Goal: Task Accomplishment & Management: Use online tool/utility

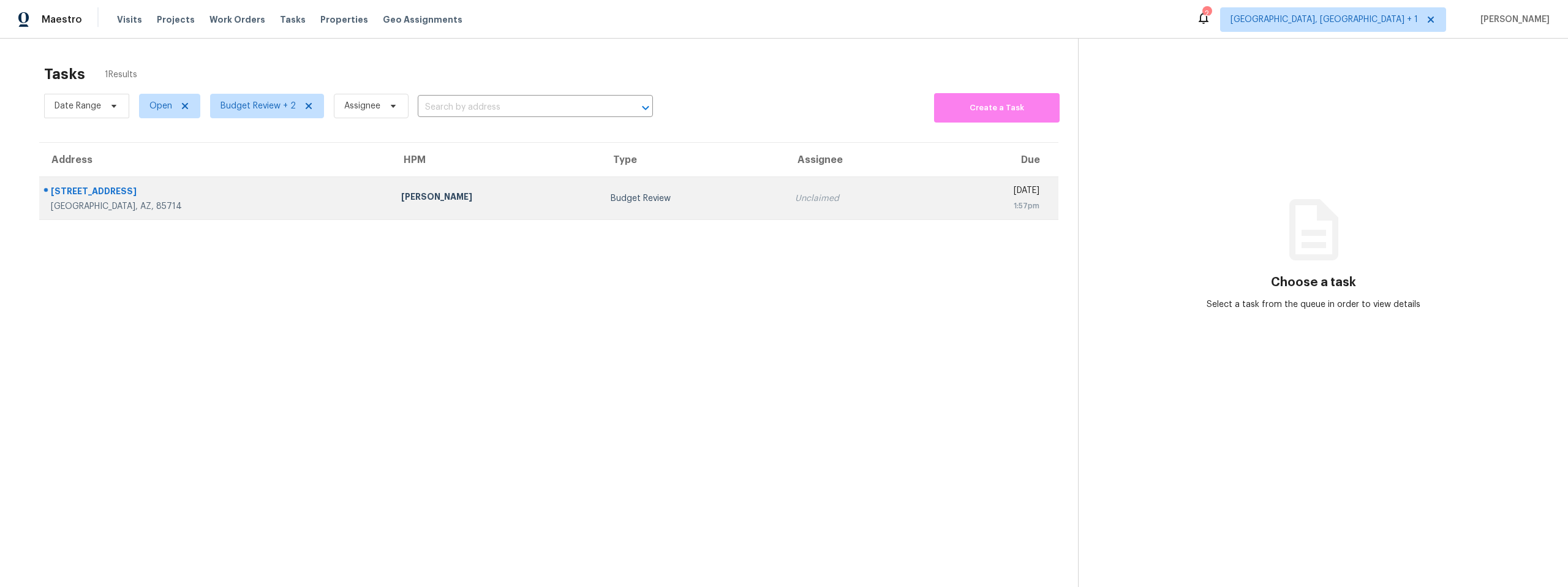
click at [128, 189] on div "4861 S Calle Pamplona" at bounding box center [216, 193] width 330 height 15
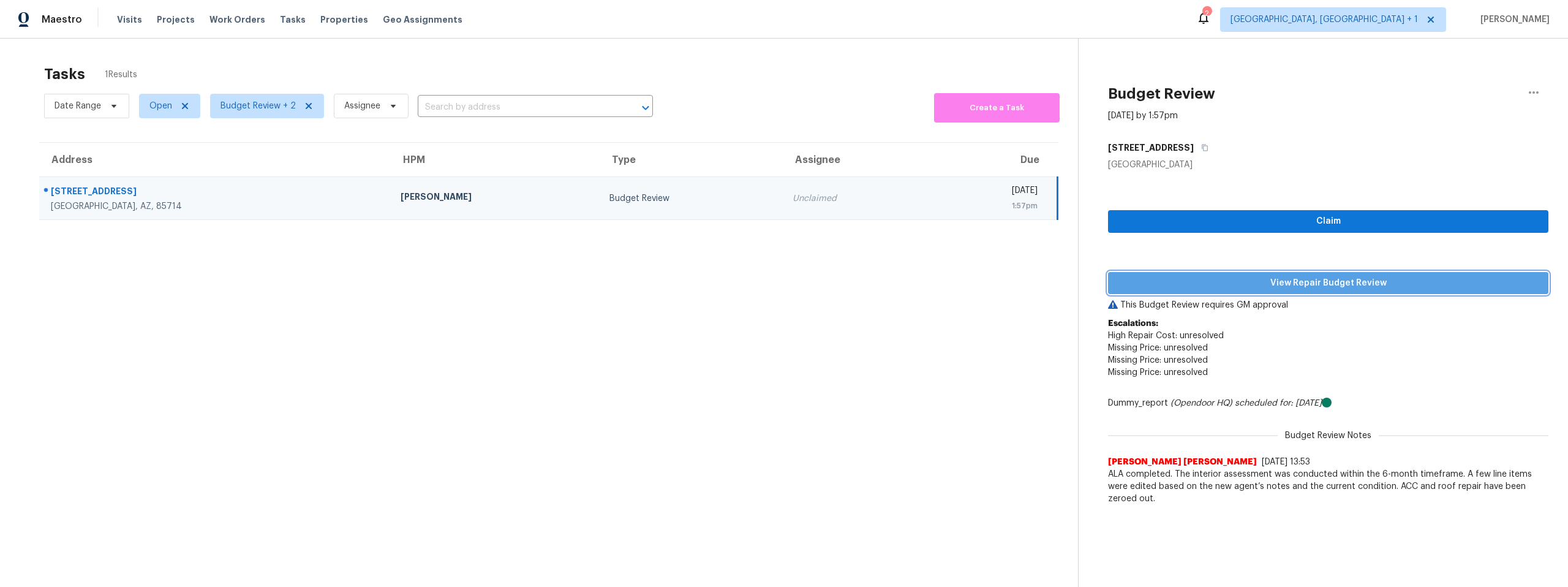
click at [1247, 286] on span "View Repair Budget Review" at bounding box center [1328, 283] width 421 height 15
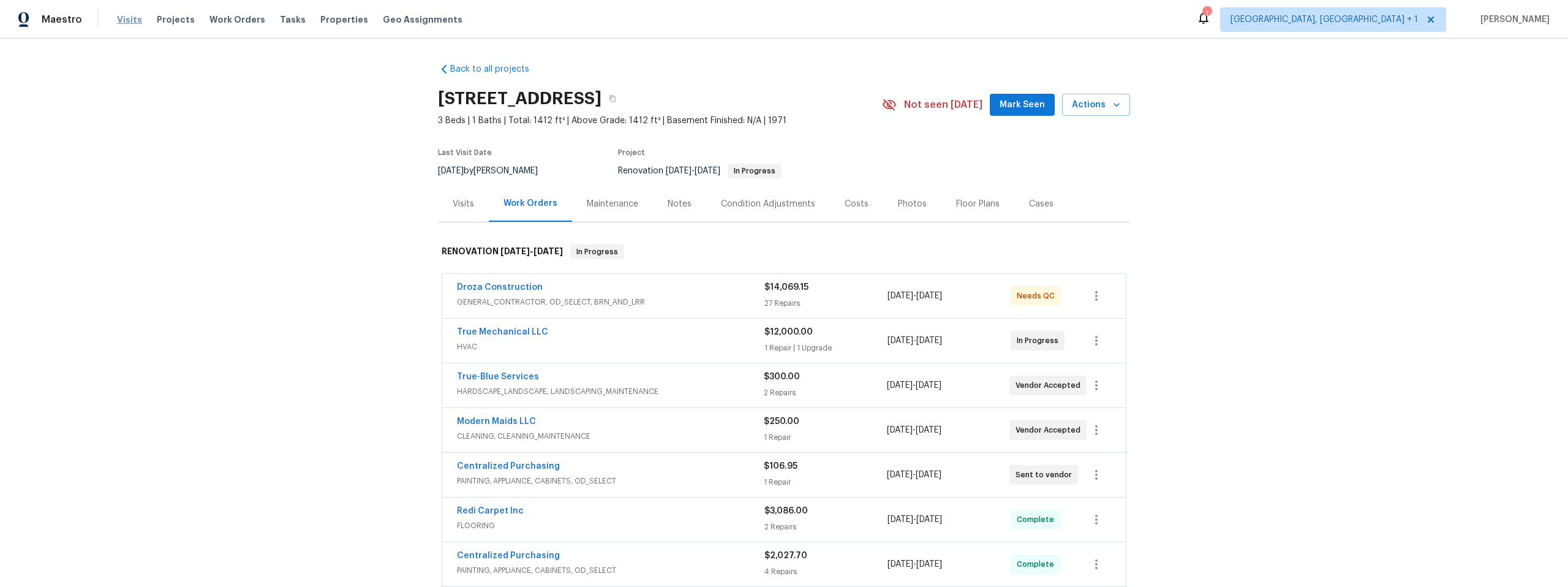
click at [126, 20] on span "Visits" at bounding box center [129, 19] width 25 height 12
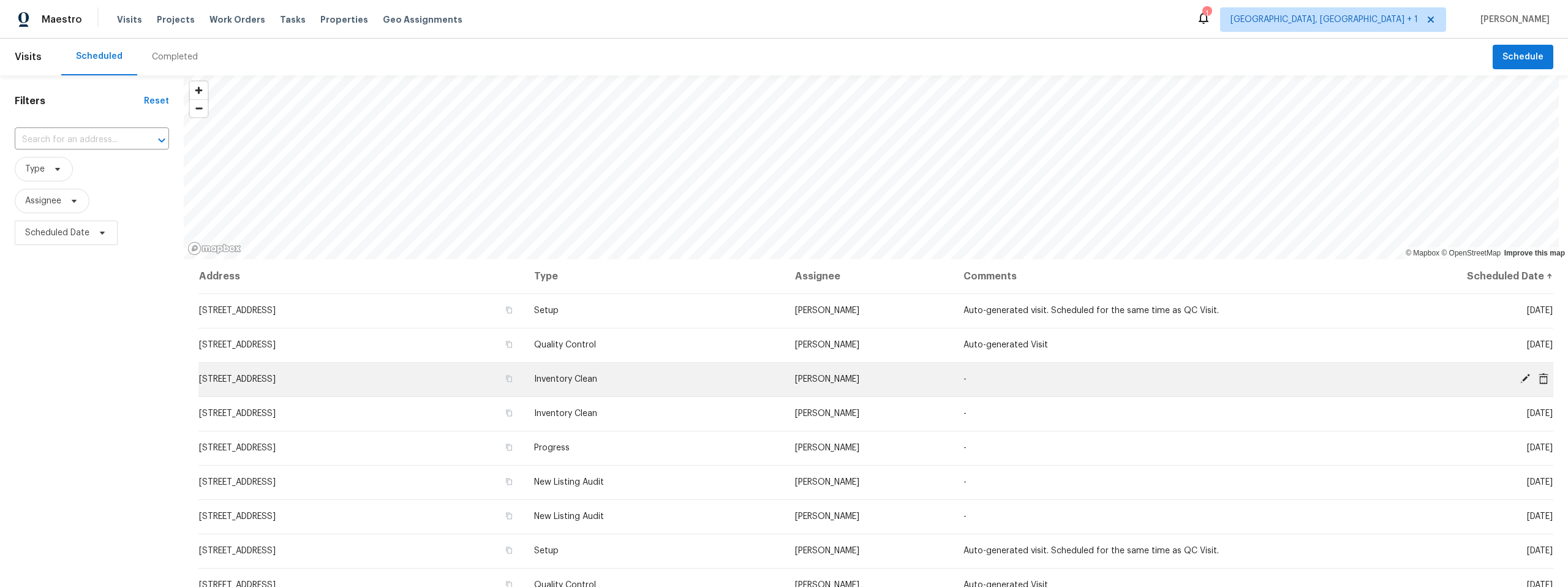
click at [1520, 378] on icon at bounding box center [1525, 378] width 10 height 10
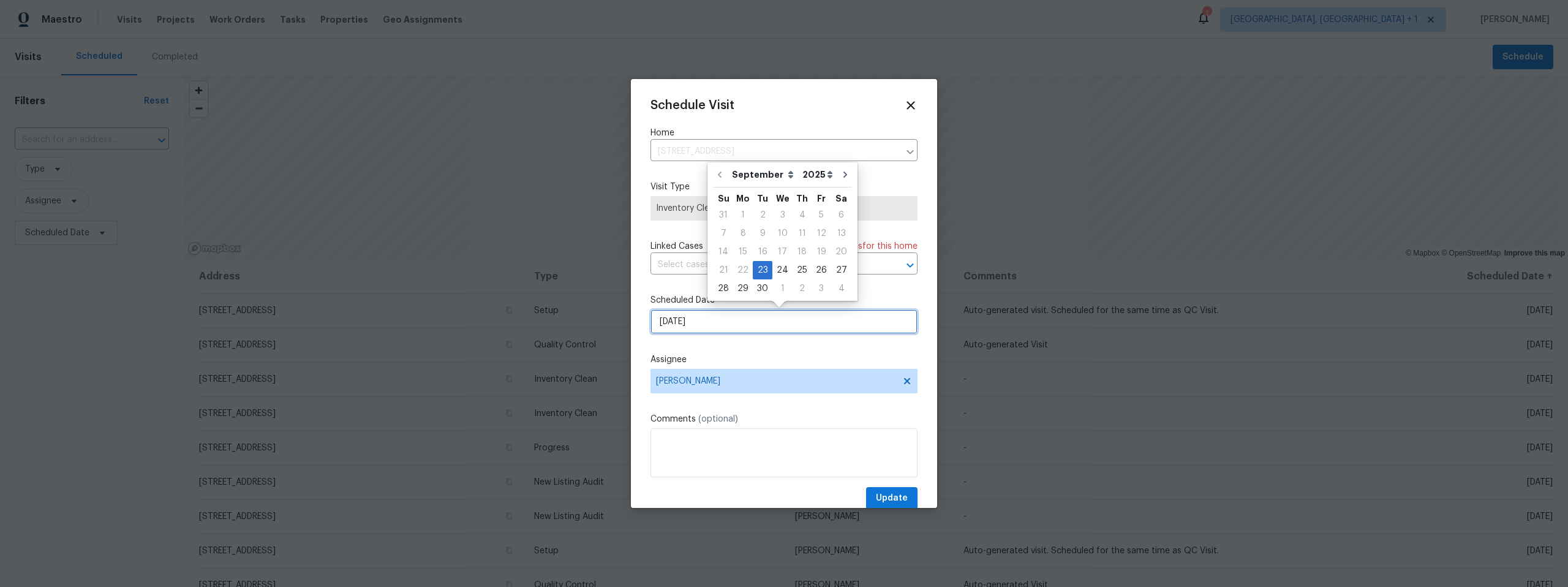
click at [726, 323] on input "9/23/2025" at bounding box center [784, 321] width 267 height 25
click at [785, 267] on div "24" at bounding box center [782, 270] width 20 height 17
type input "9/24/2025"
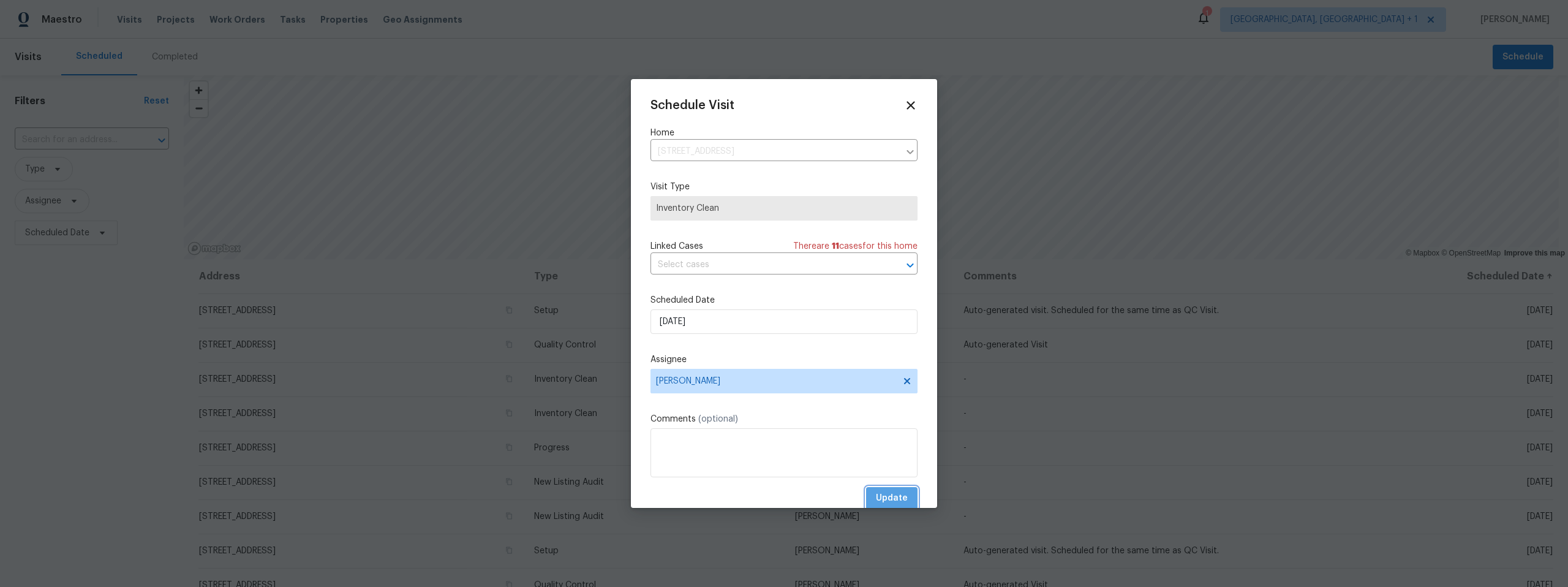
click at [892, 495] on span "Update" at bounding box center [892, 498] width 32 height 15
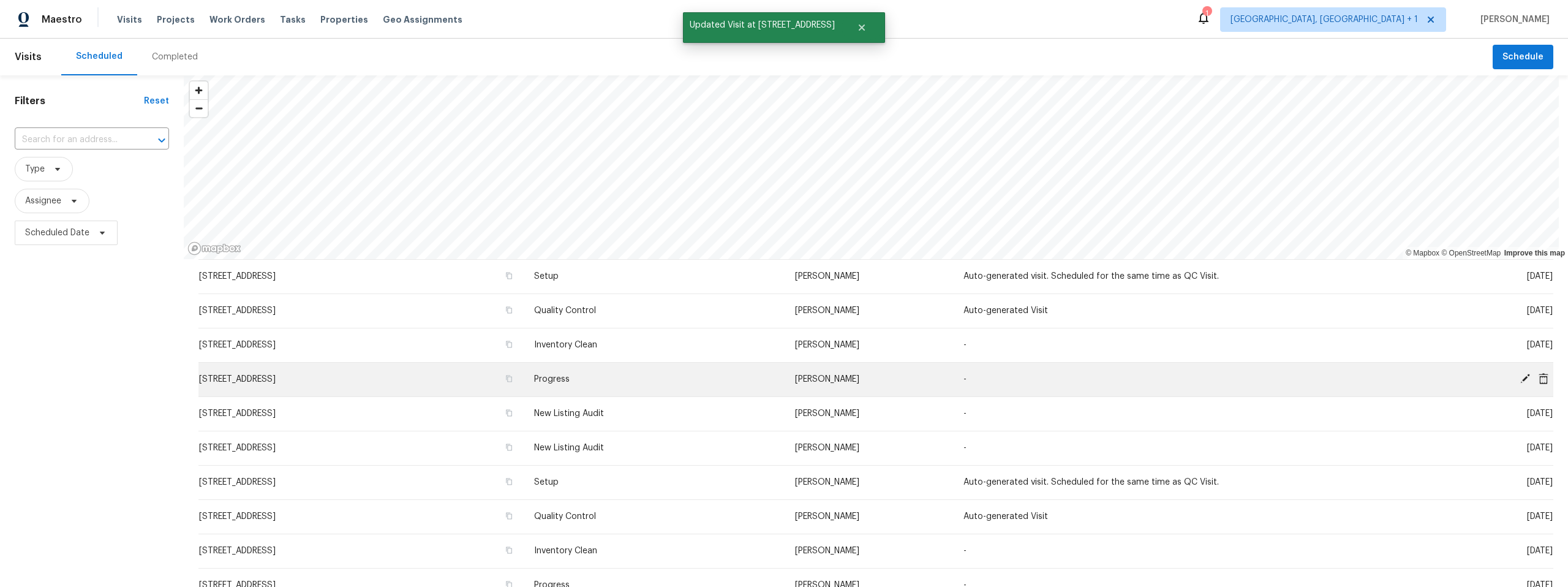
scroll to position [35, 0]
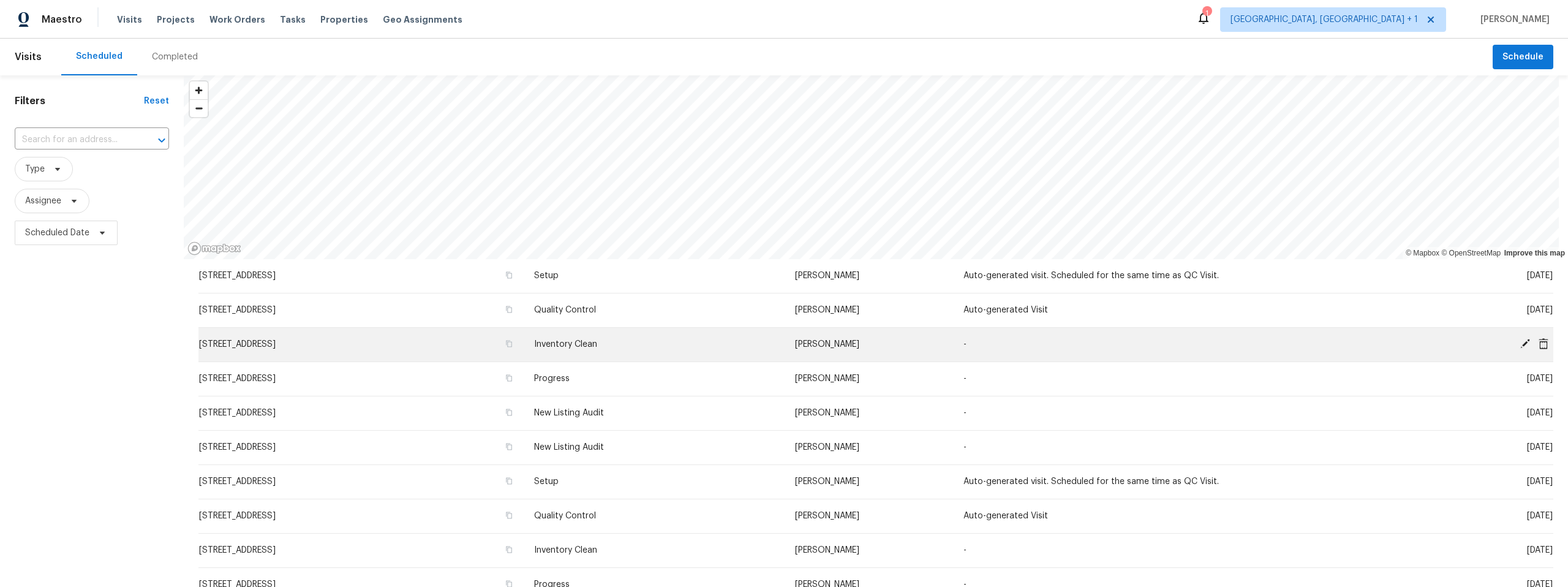
click at [1520, 342] on icon at bounding box center [1525, 344] width 11 height 11
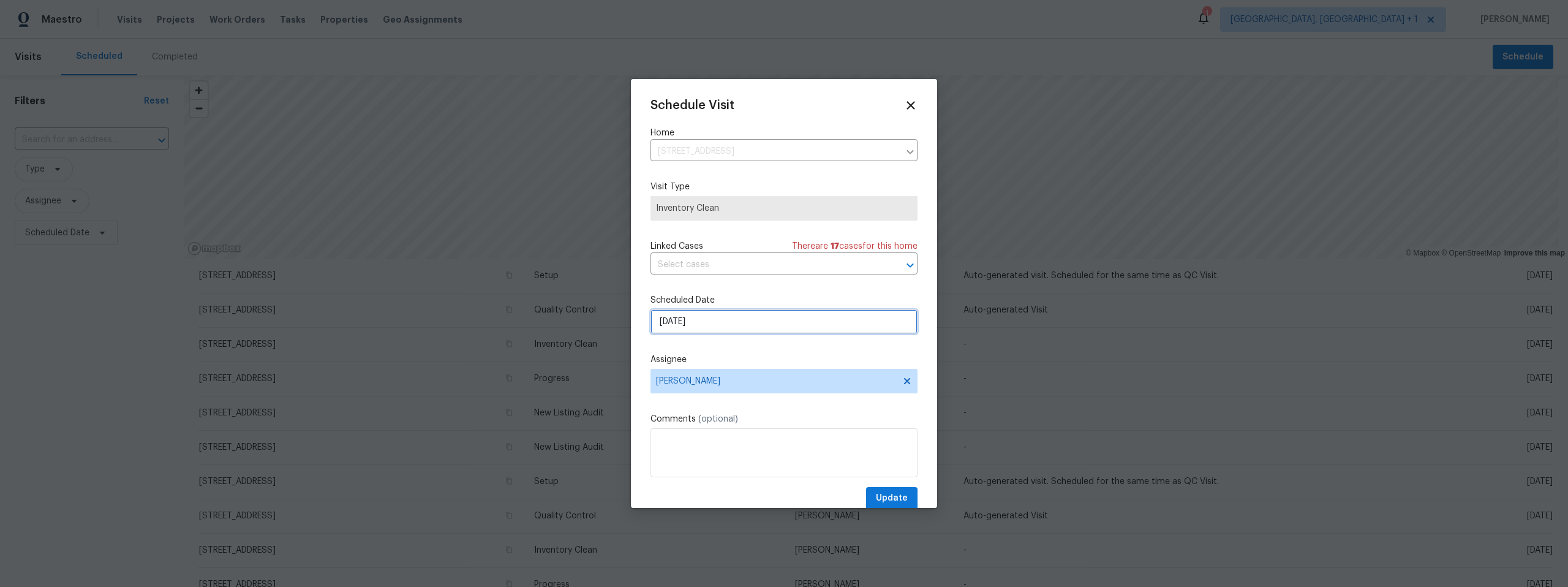
click at [725, 324] on input "[DATE]" at bounding box center [784, 321] width 267 height 25
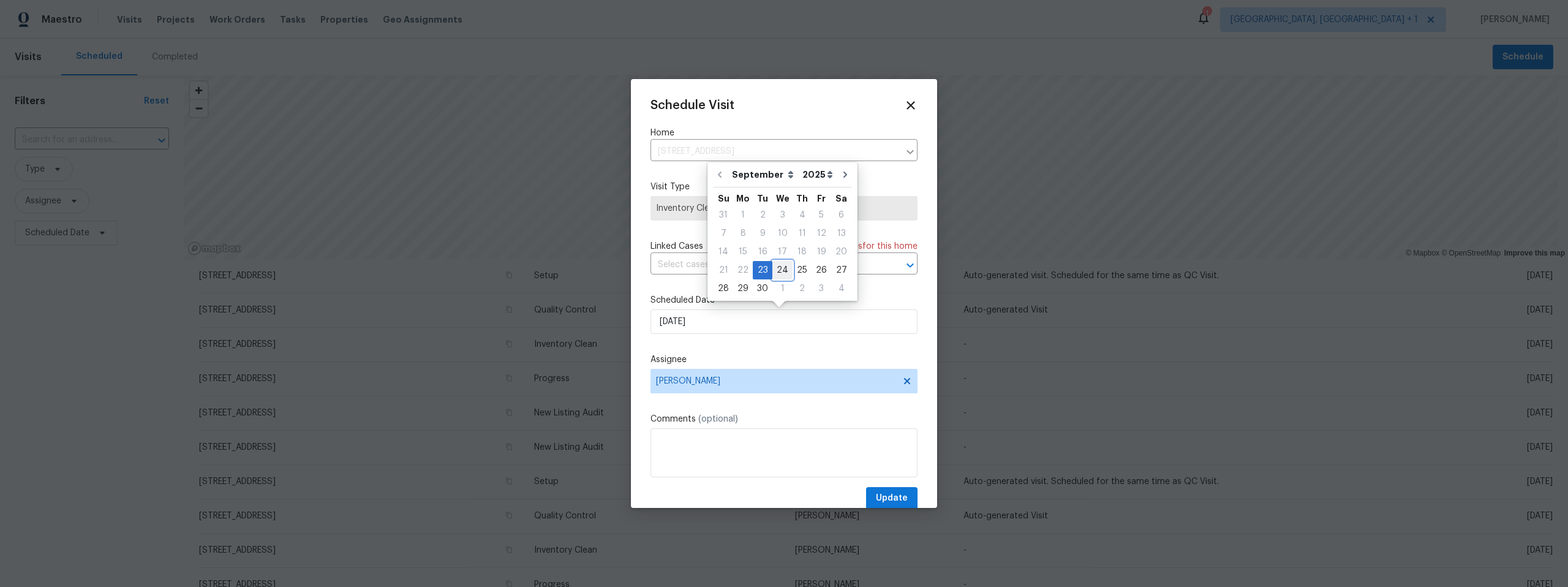
drag, startPoint x: 776, startPoint y: 268, endPoint x: 781, endPoint y: 277, distance: 10.3
click at [776, 268] on div "24" at bounding box center [782, 270] width 20 height 17
type input "9/24/2025"
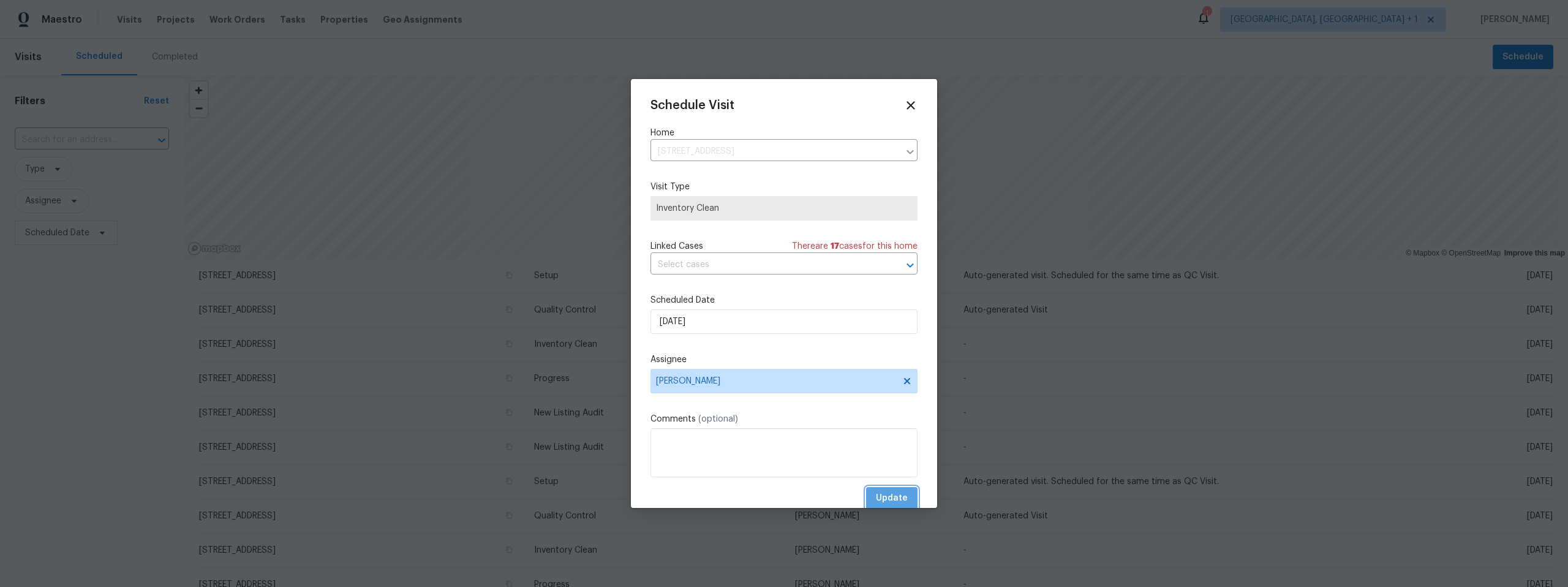
click at [876, 493] on span "Update" at bounding box center [892, 498] width 32 height 15
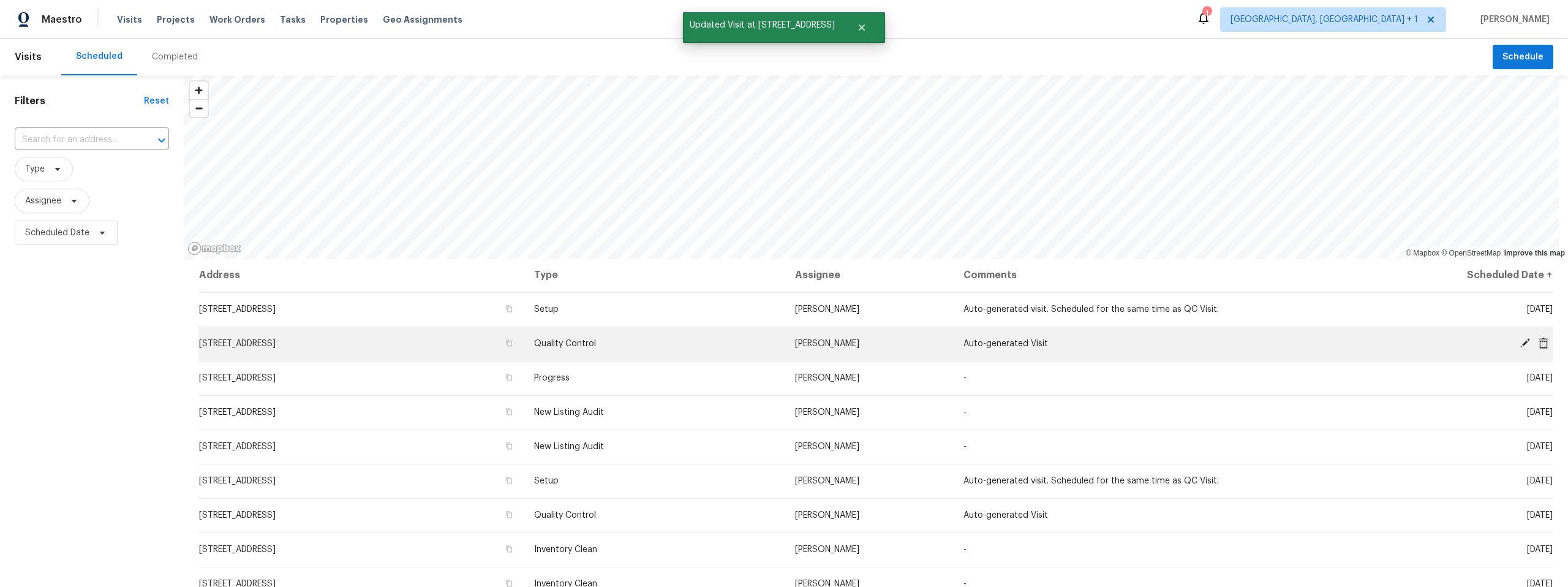
scroll to position [0, 0]
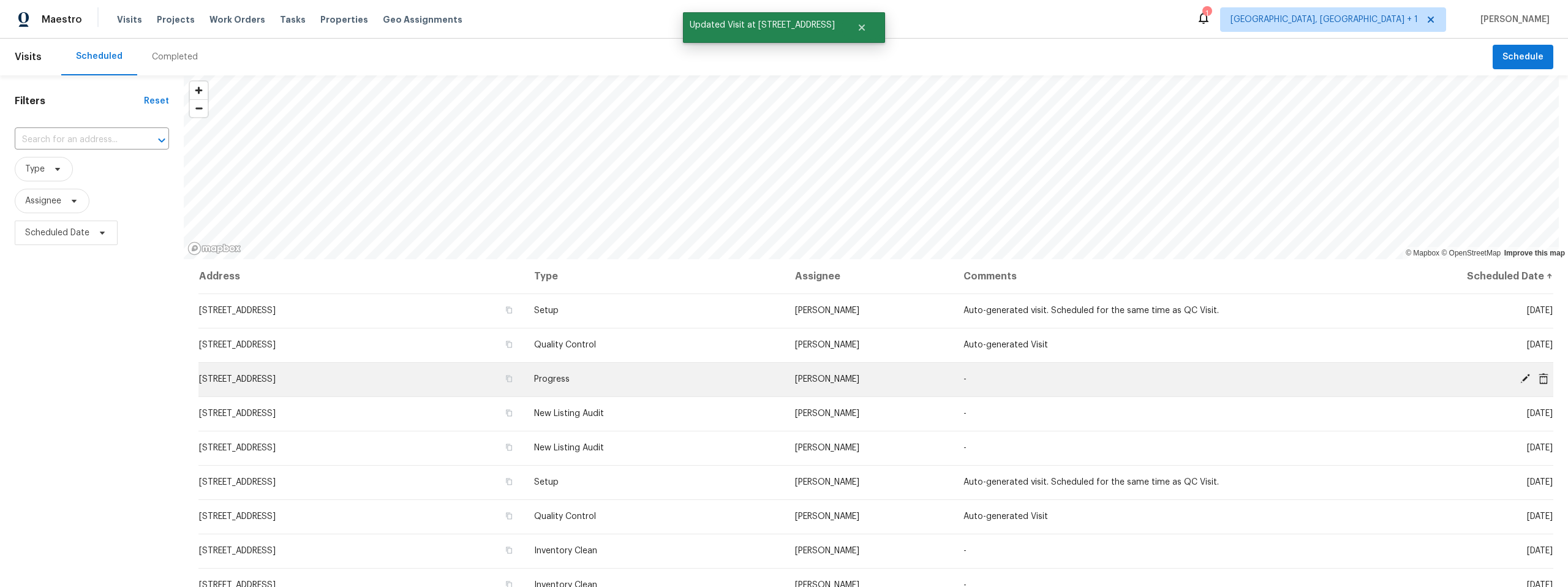
click at [1520, 380] on icon at bounding box center [1525, 378] width 10 height 10
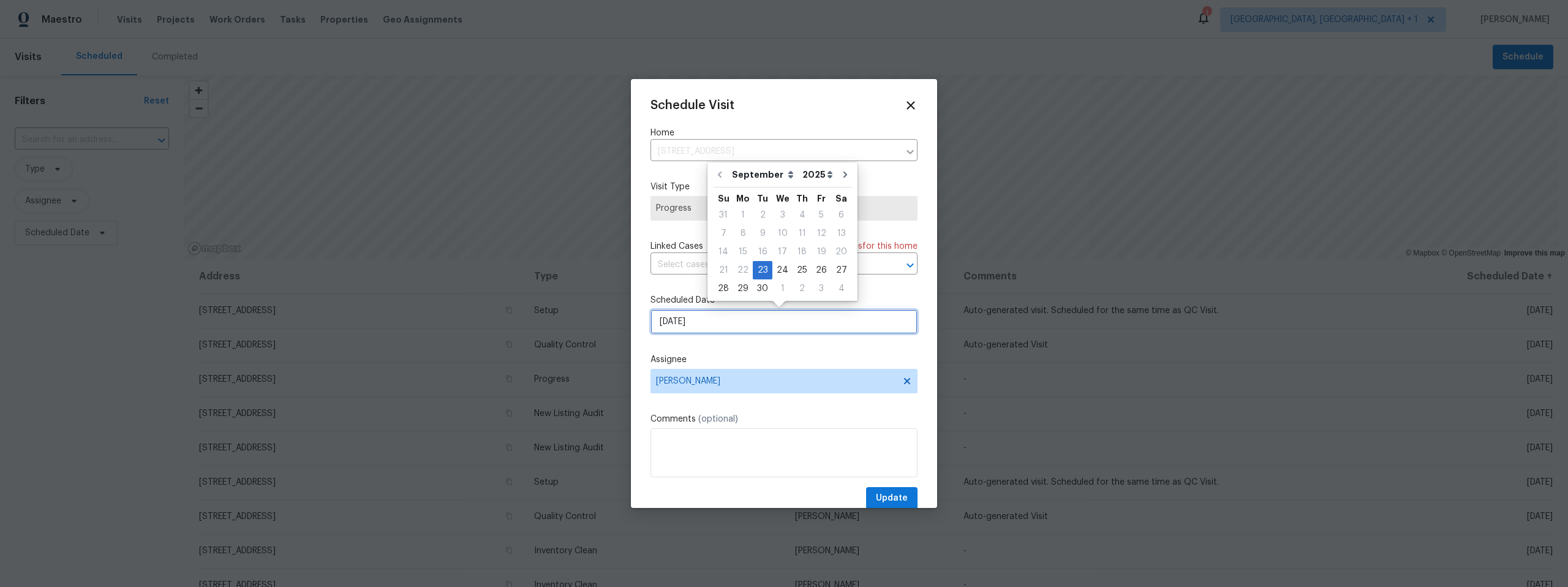
click at [713, 323] on input "9/23/2025" at bounding box center [784, 321] width 267 height 25
drag, startPoint x: 738, startPoint y: 290, endPoint x: 745, endPoint y: 297, distance: 9.9
click at [738, 291] on div "29" at bounding box center [743, 289] width 20 height 17
type input "9/29/2025"
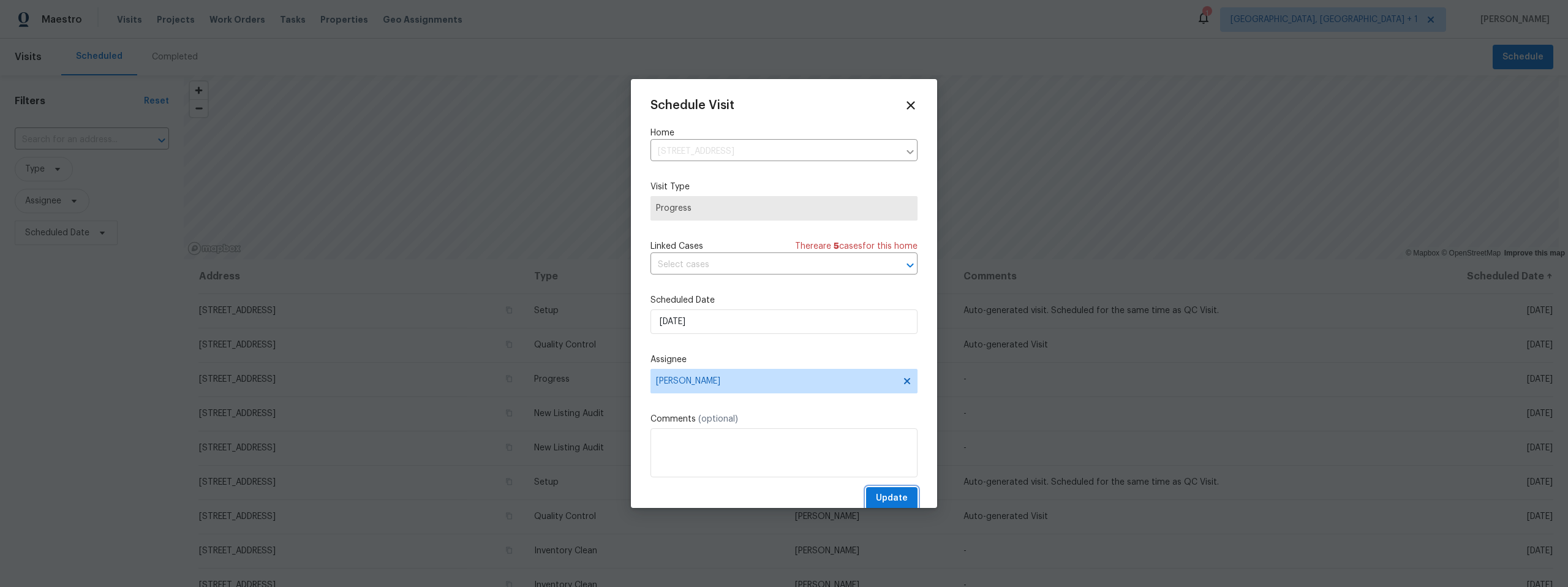
click at [888, 496] on span "Update" at bounding box center [892, 498] width 32 height 15
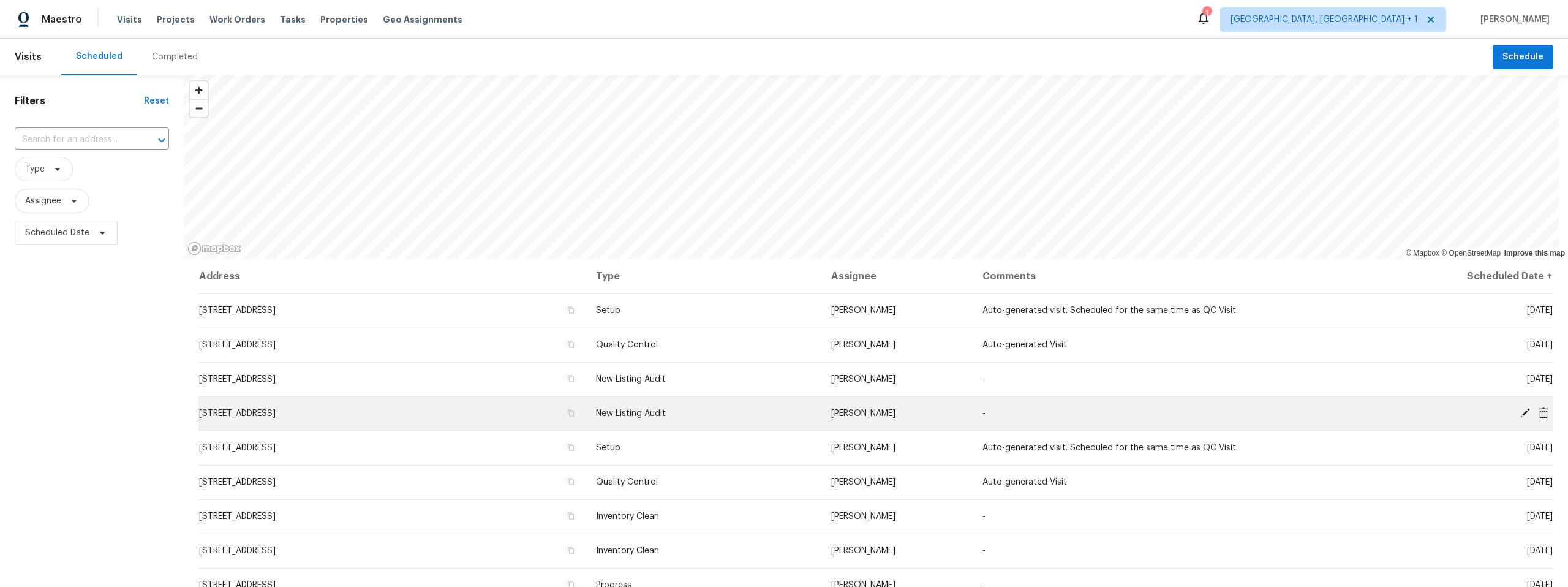
click at [1520, 413] on icon at bounding box center [1525, 413] width 10 height 10
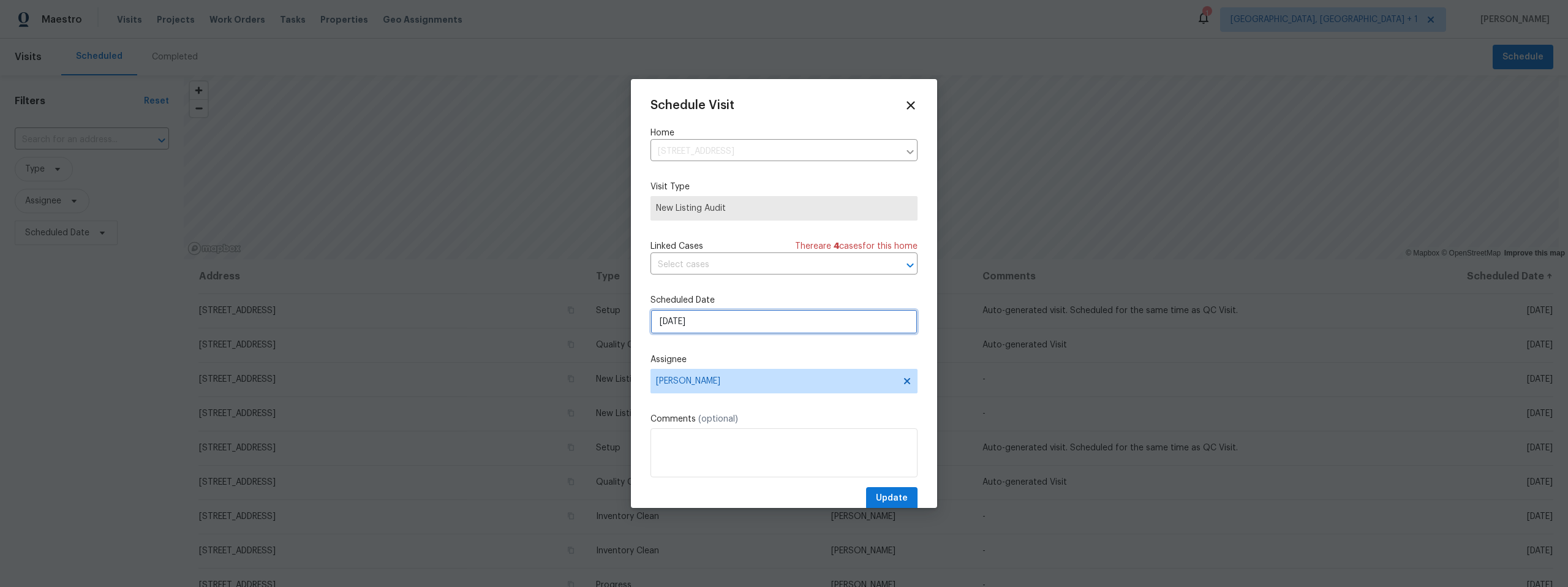
click at [805, 326] on input "9/24/2025" at bounding box center [784, 321] width 267 height 25
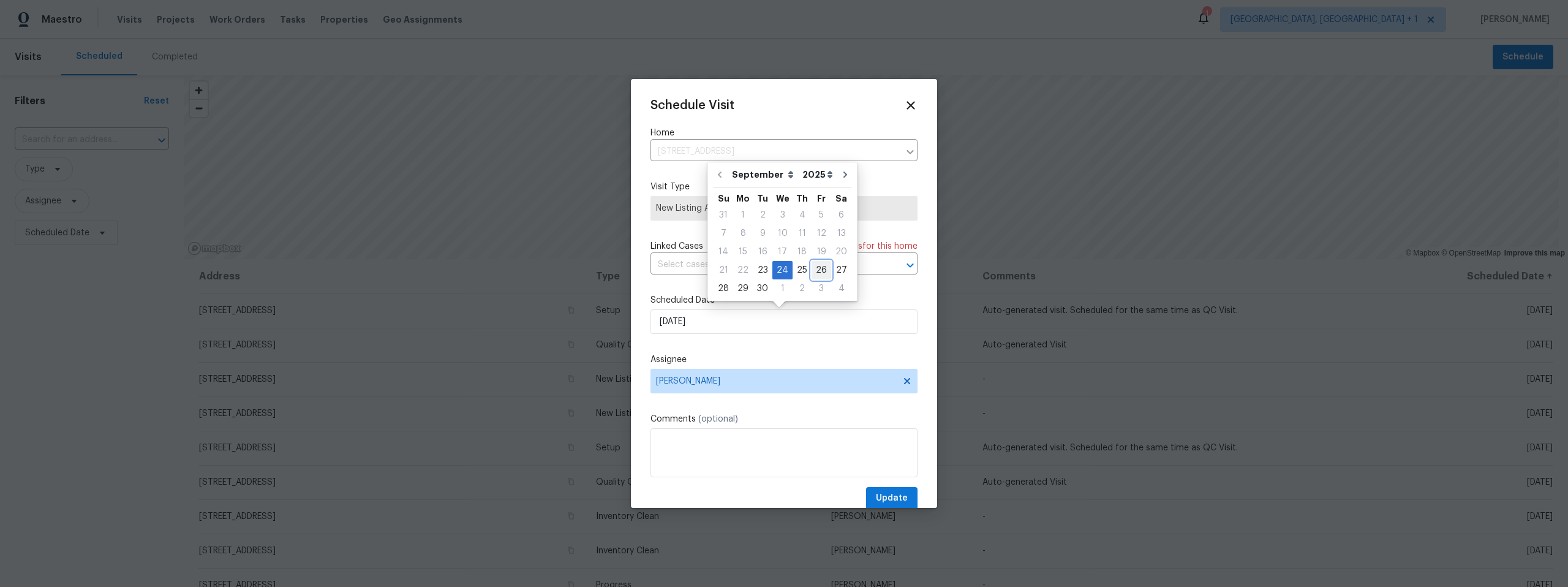
click at [816, 266] on div "26" at bounding box center [821, 270] width 20 height 17
type input "9/26/2025"
click at [881, 497] on span "Update" at bounding box center [892, 498] width 32 height 15
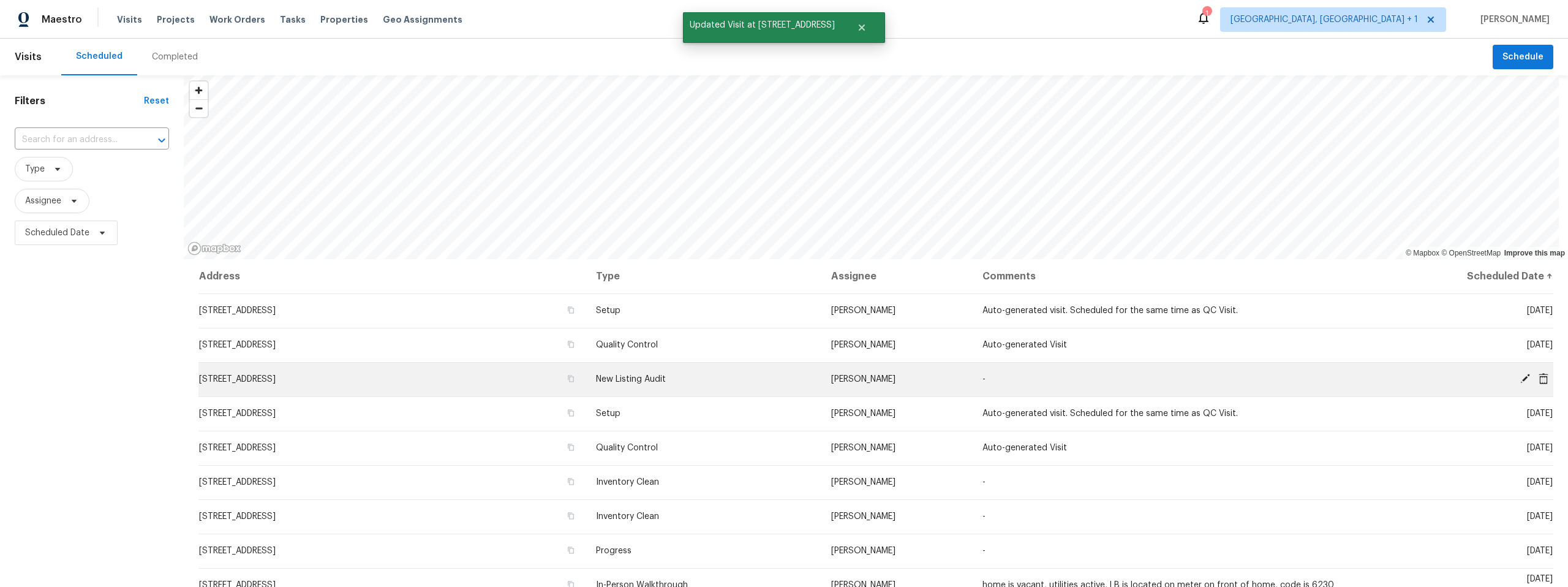
click at [1520, 376] on icon at bounding box center [1525, 378] width 11 height 11
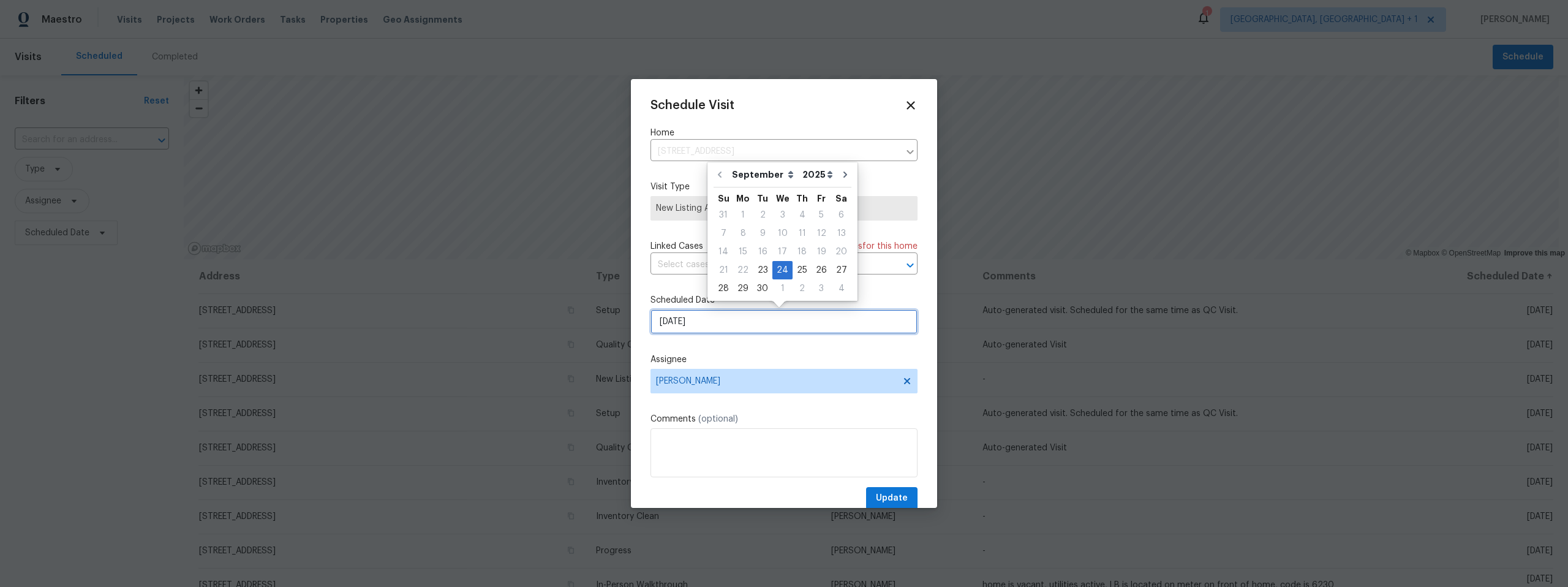
click at [743, 319] on input "9/24/2025" at bounding box center [784, 321] width 267 height 25
click at [812, 267] on div "26" at bounding box center [821, 270] width 20 height 17
type input "9/26/2025"
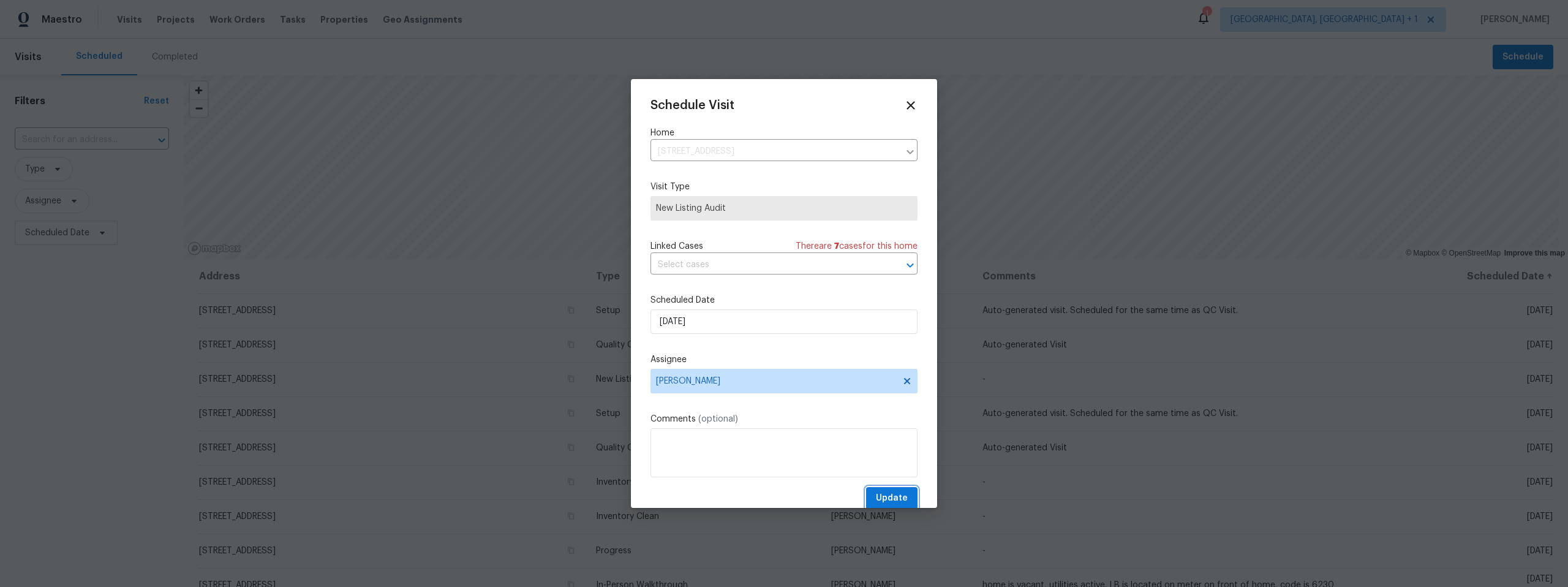
click at [892, 491] on span "Update" at bounding box center [892, 498] width 32 height 15
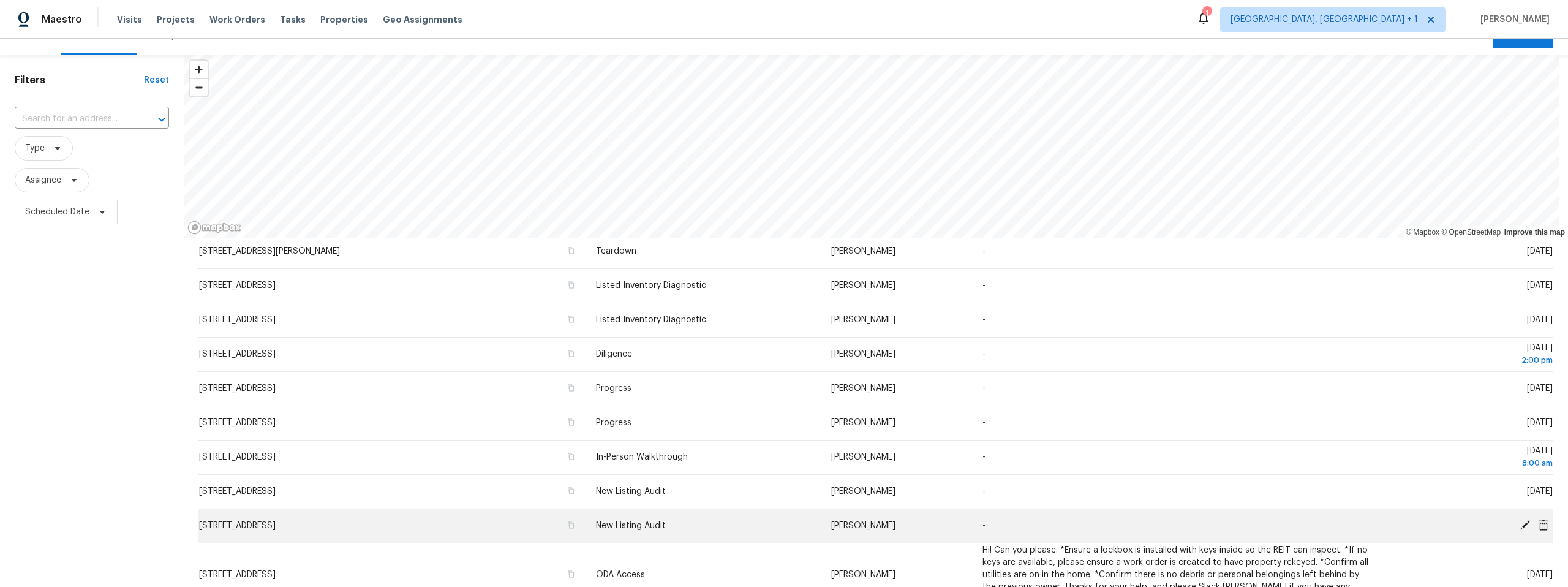
scroll to position [151, 0]
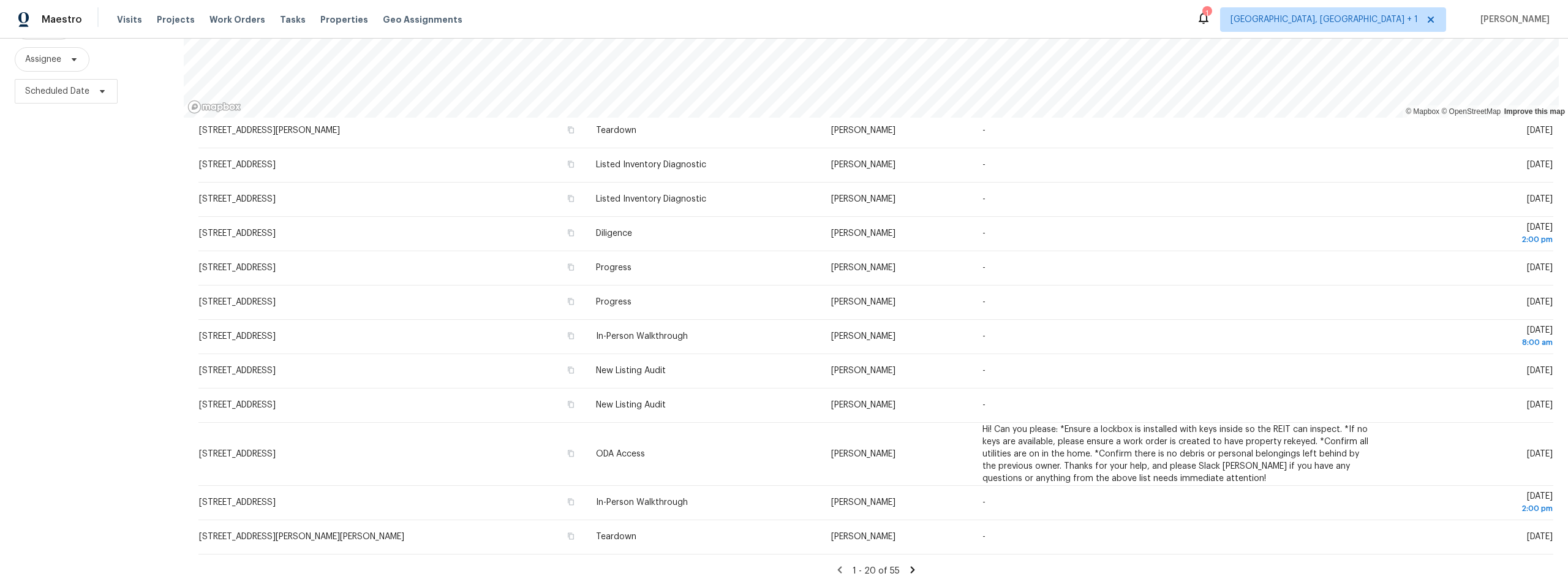
click at [910, 566] on icon at bounding box center [912, 570] width 4 height 7
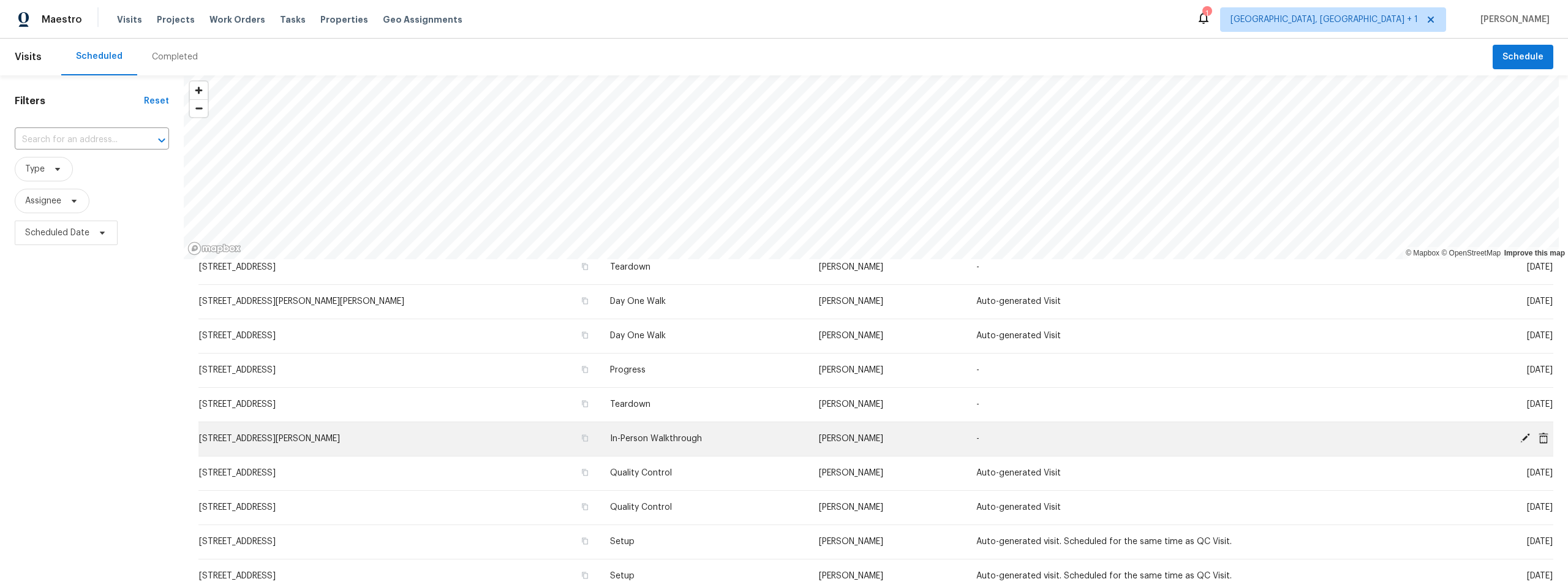
scroll to position [61, 0]
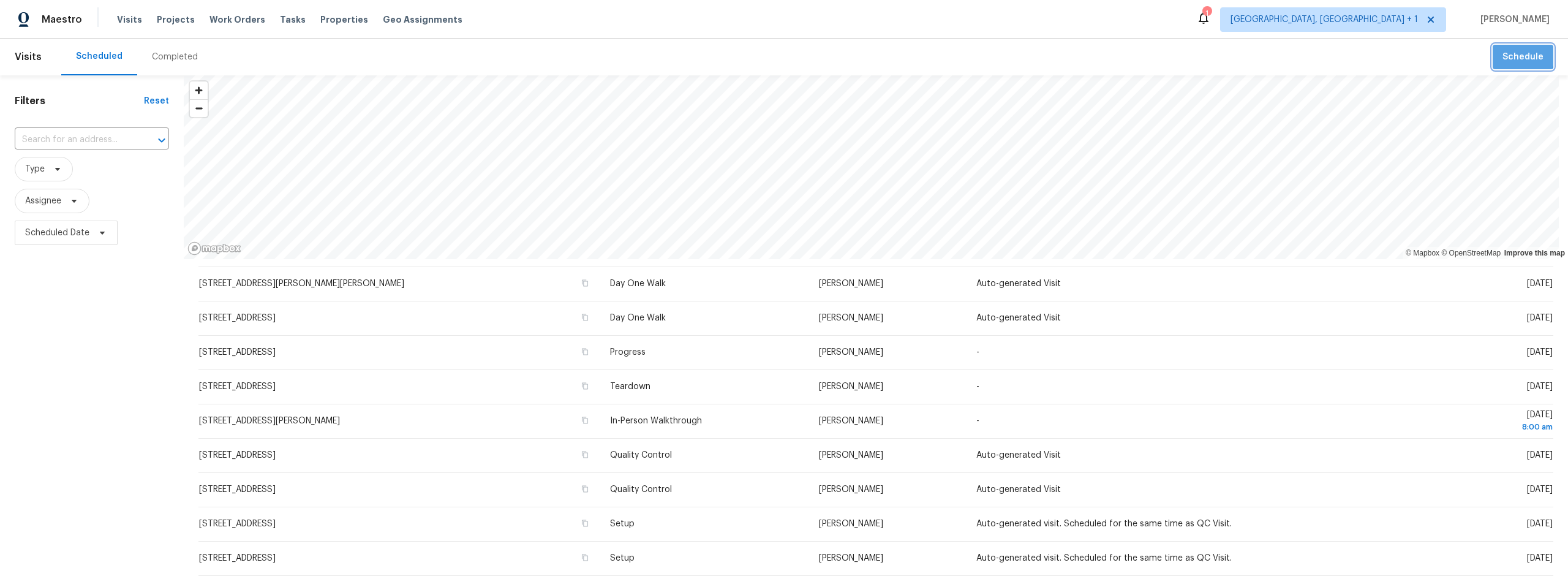
click at [1508, 56] on span "Schedule" at bounding box center [1523, 57] width 41 height 15
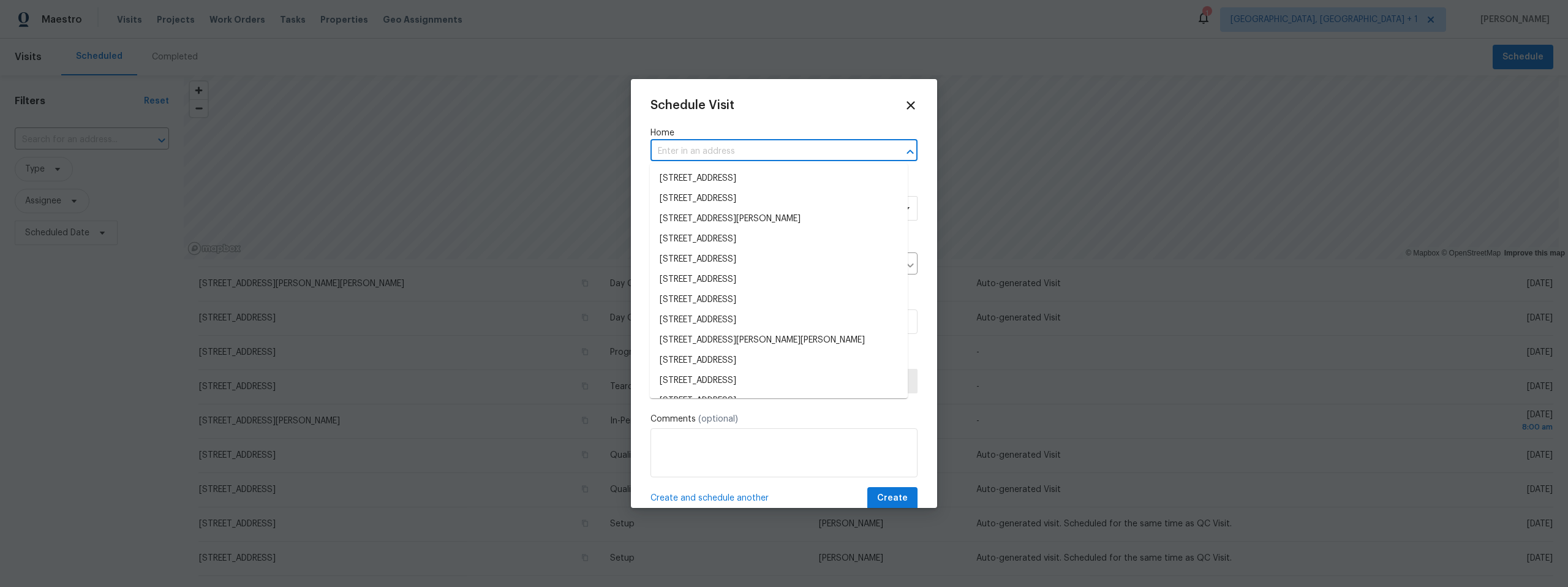
paste input "9678 N Sherbrooke St Tucson AZ 85742"
type input "9678 N Sherbrooke St Tucson AZ 85742"
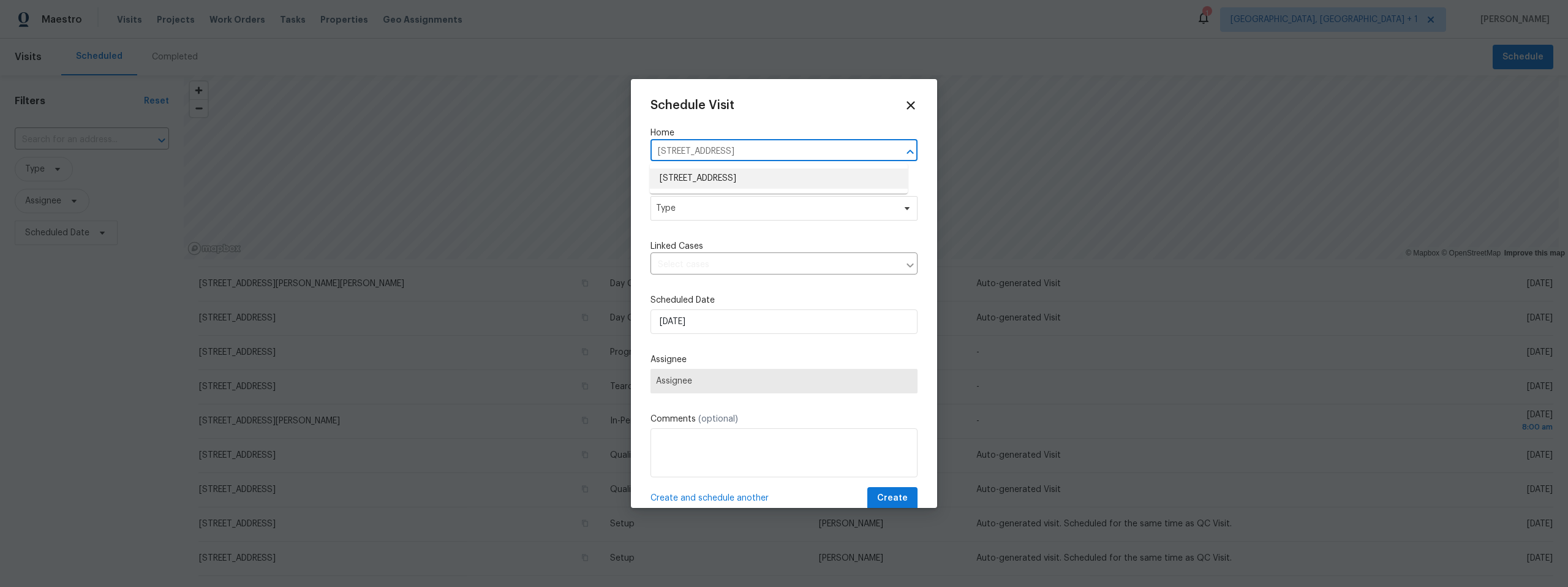
click at [717, 174] on li "9678 N Sherbrooke St, Tucson, AZ 85742" at bounding box center [778, 179] width 258 height 20
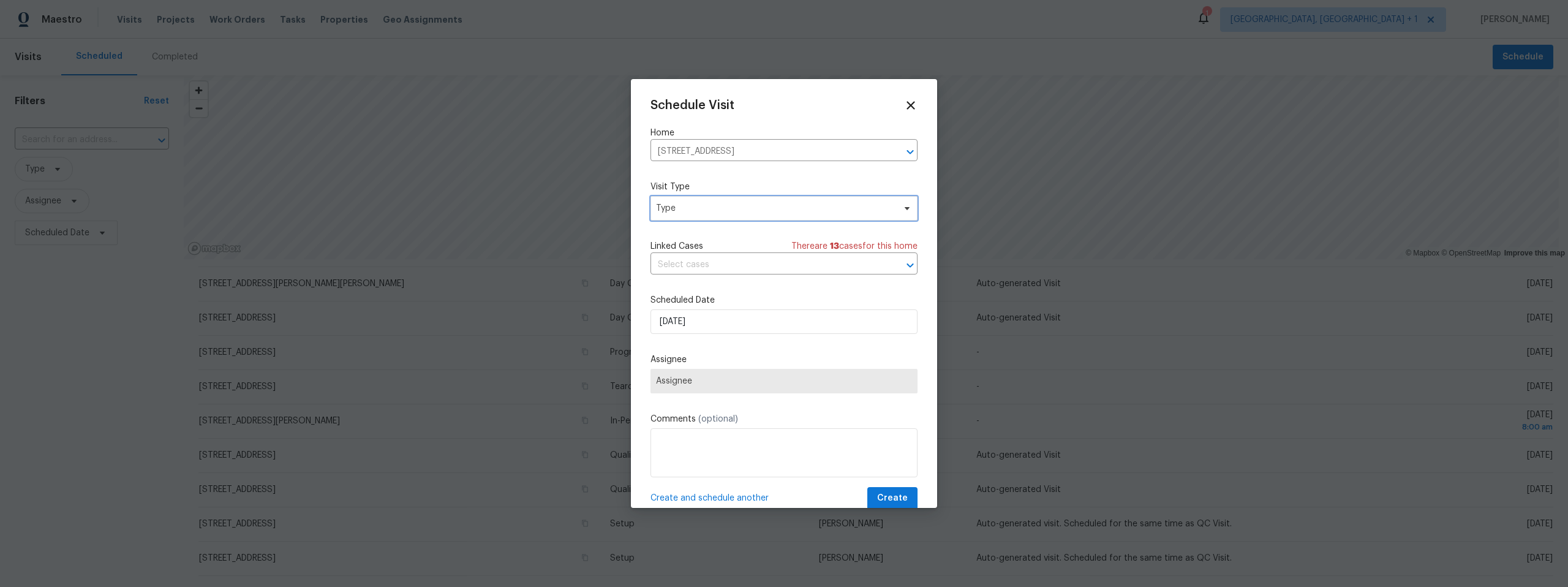
click at [725, 207] on span "Type" at bounding box center [775, 209] width 238 height 12
type input "pr"
click at [708, 315] on div "Progress" at bounding box center [722, 317] width 135 height 17
click at [666, 316] on div "Progress" at bounding box center [676, 317] width 36 height 12
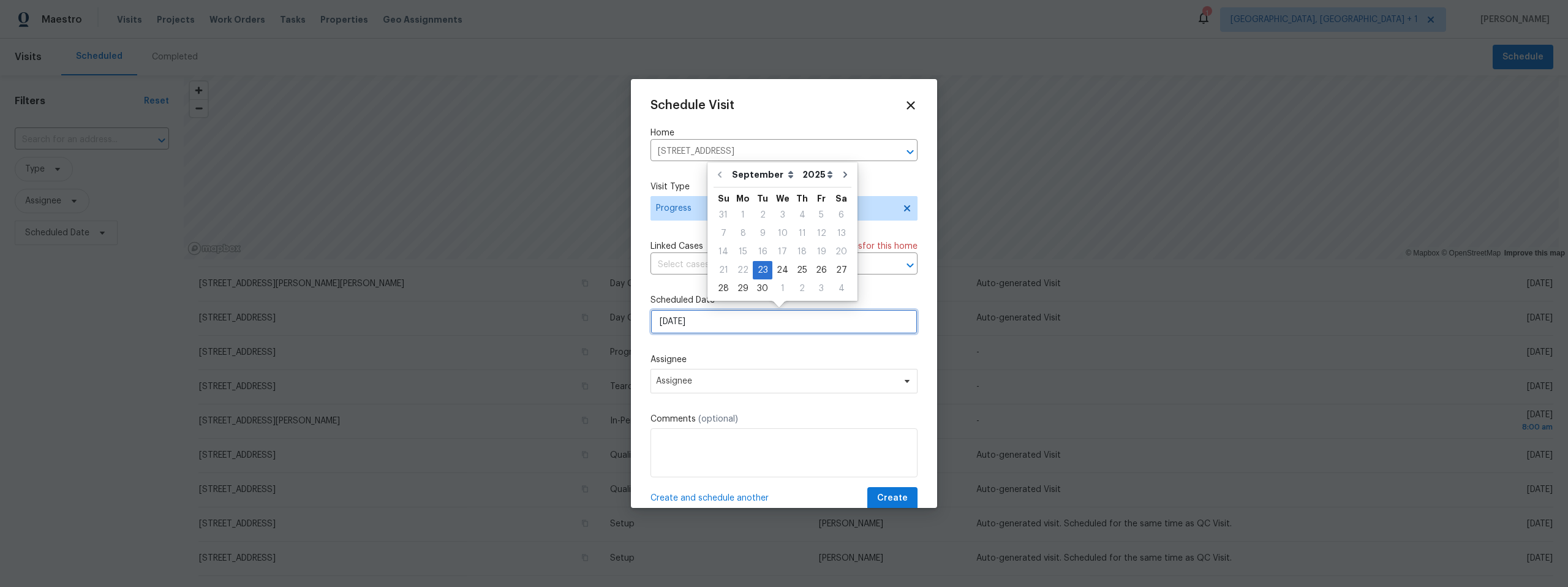
click at [726, 322] on input "9/23/2025" at bounding box center [784, 321] width 267 height 25
click at [737, 287] on div "29" at bounding box center [743, 289] width 20 height 17
type input "9/29/2025"
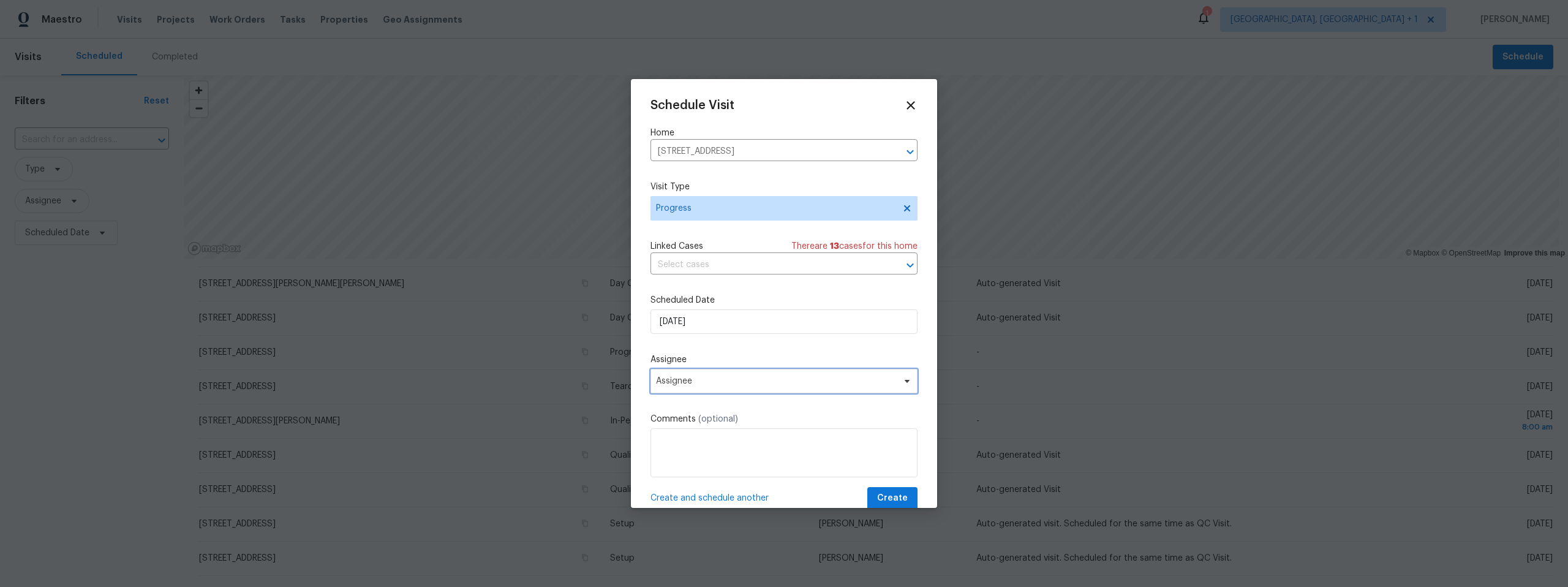
click at [738, 378] on span "Assignee" at bounding box center [776, 381] width 240 height 10
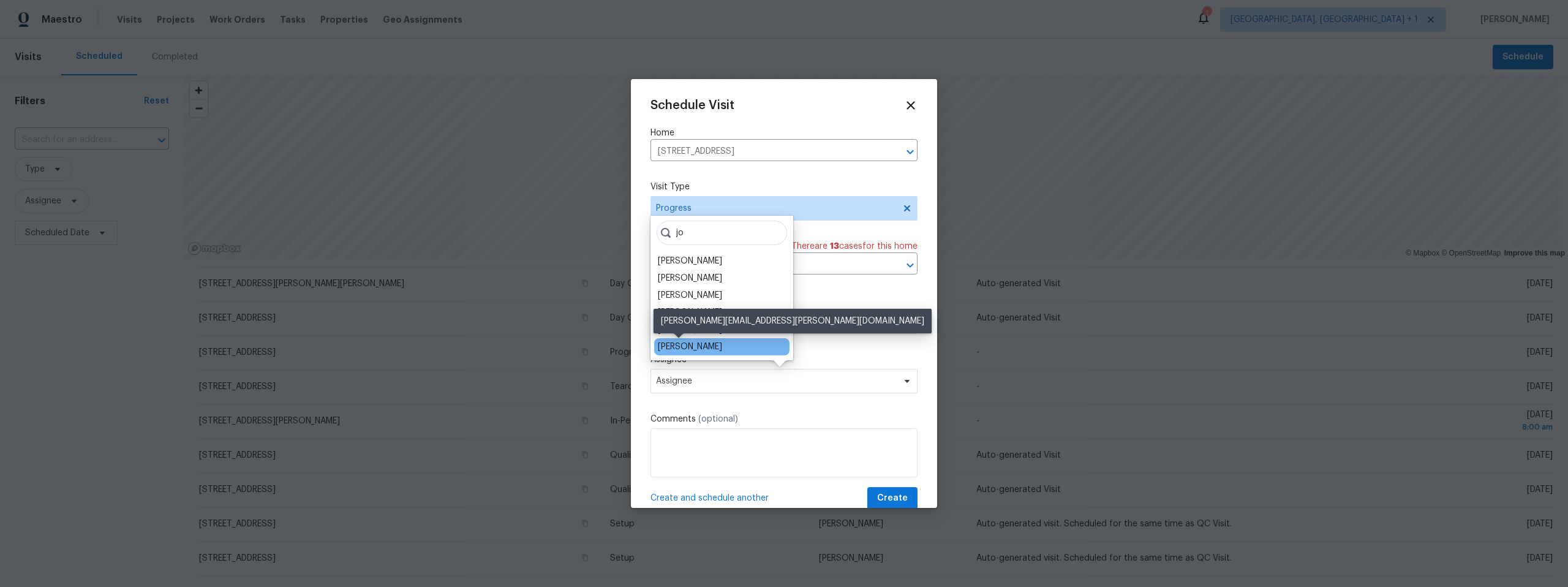
type input "jo"
click at [689, 343] on div "[PERSON_NAME]" at bounding box center [689, 347] width 64 height 12
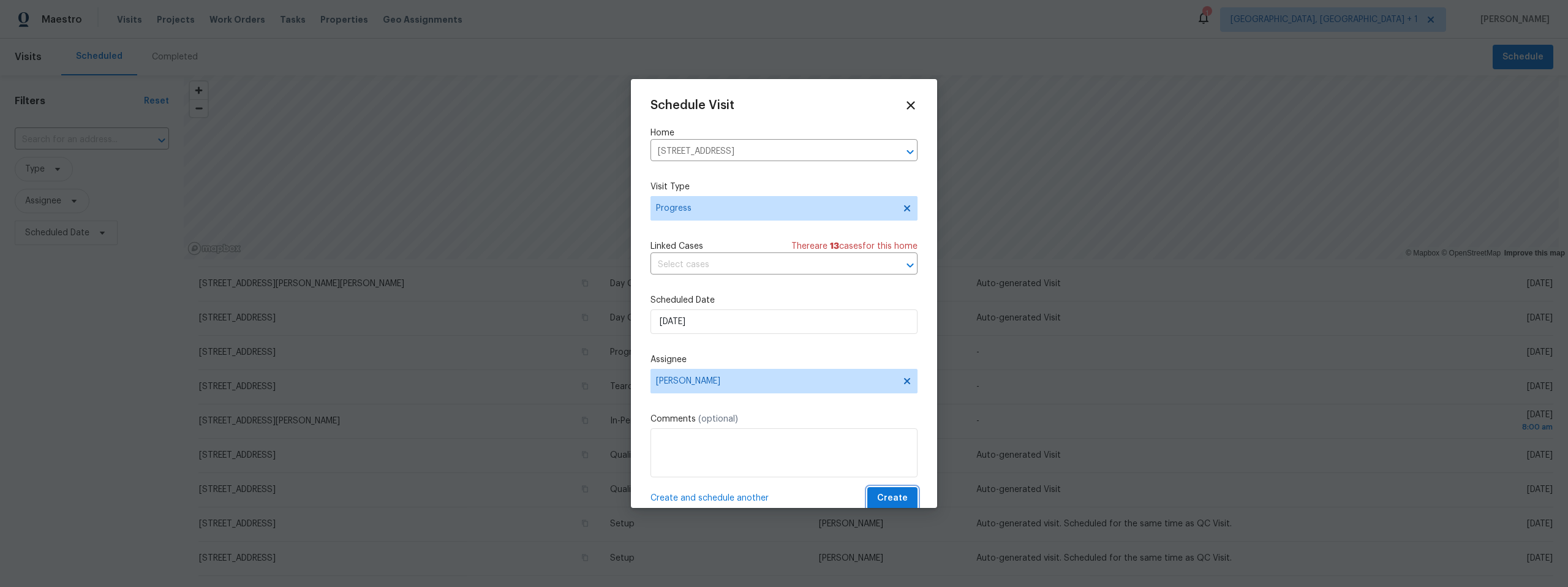
click at [886, 495] on span "Create" at bounding box center [892, 498] width 31 height 15
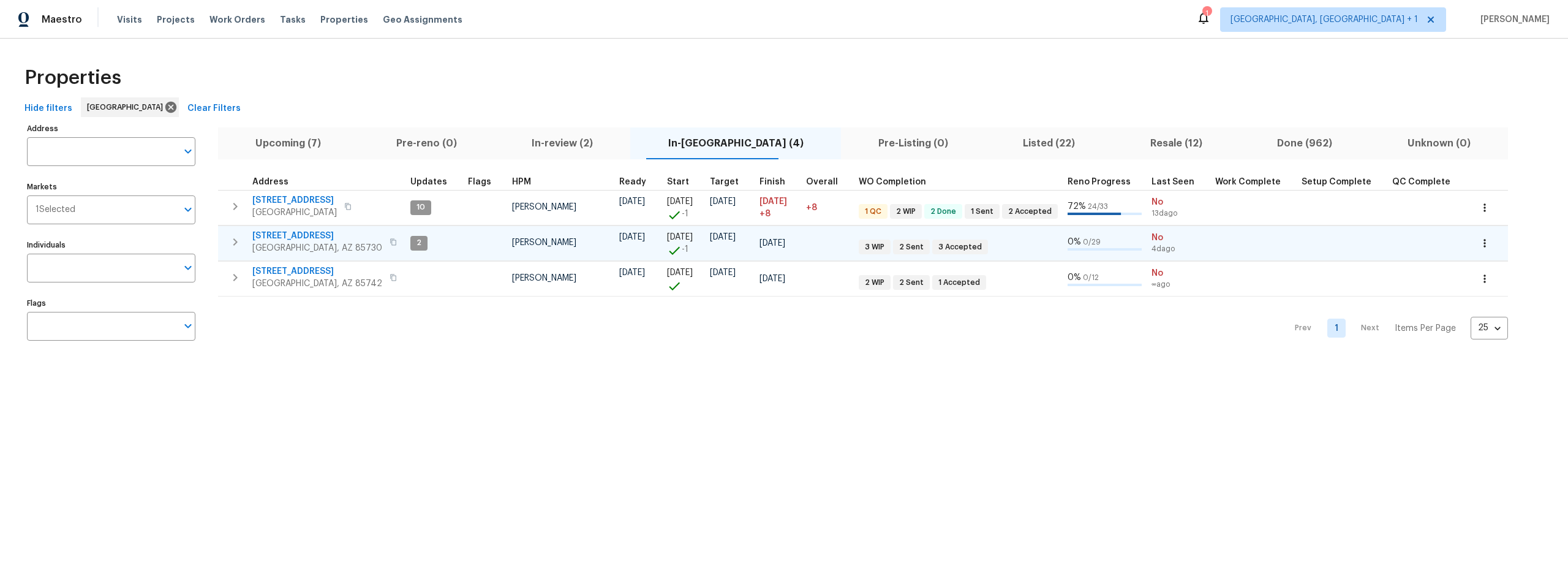
click at [289, 232] on span "[STREET_ADDRESS]" at bounding box center [317, 236] width 130 height 12
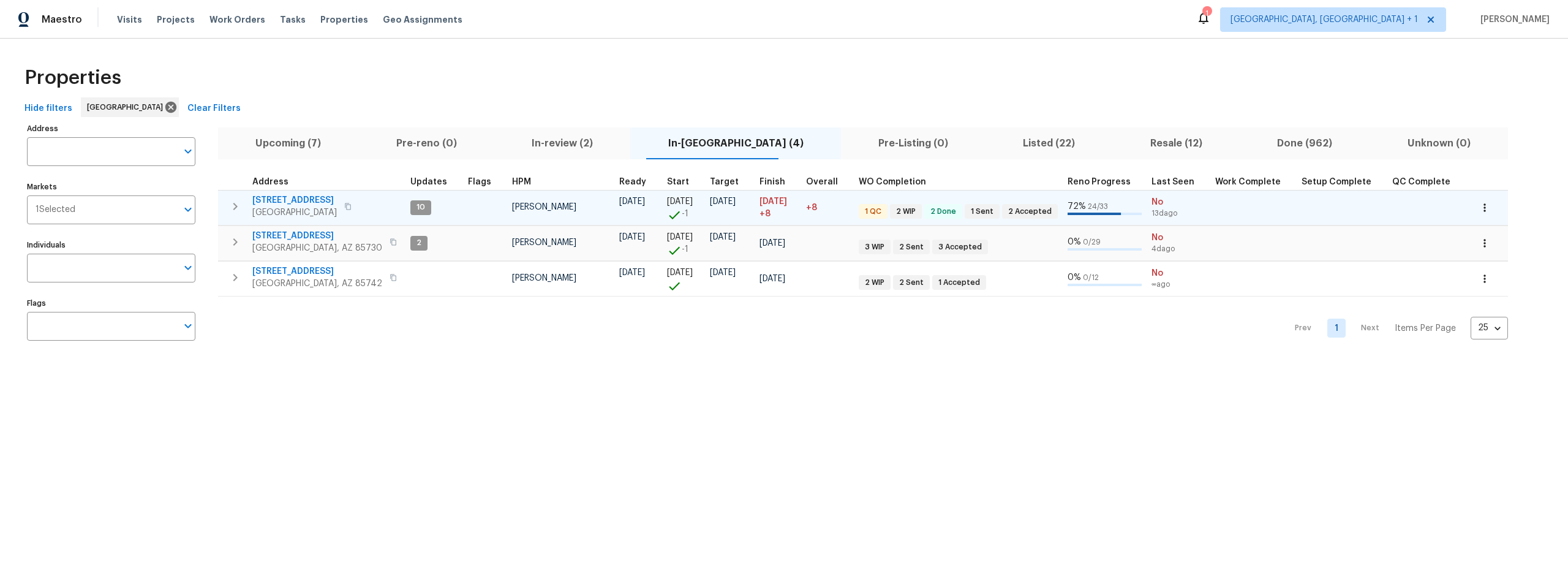
click at [286, 201] on span "[STREET_ADDRESS]" at bounding box center [294, 201] width 84 height 12
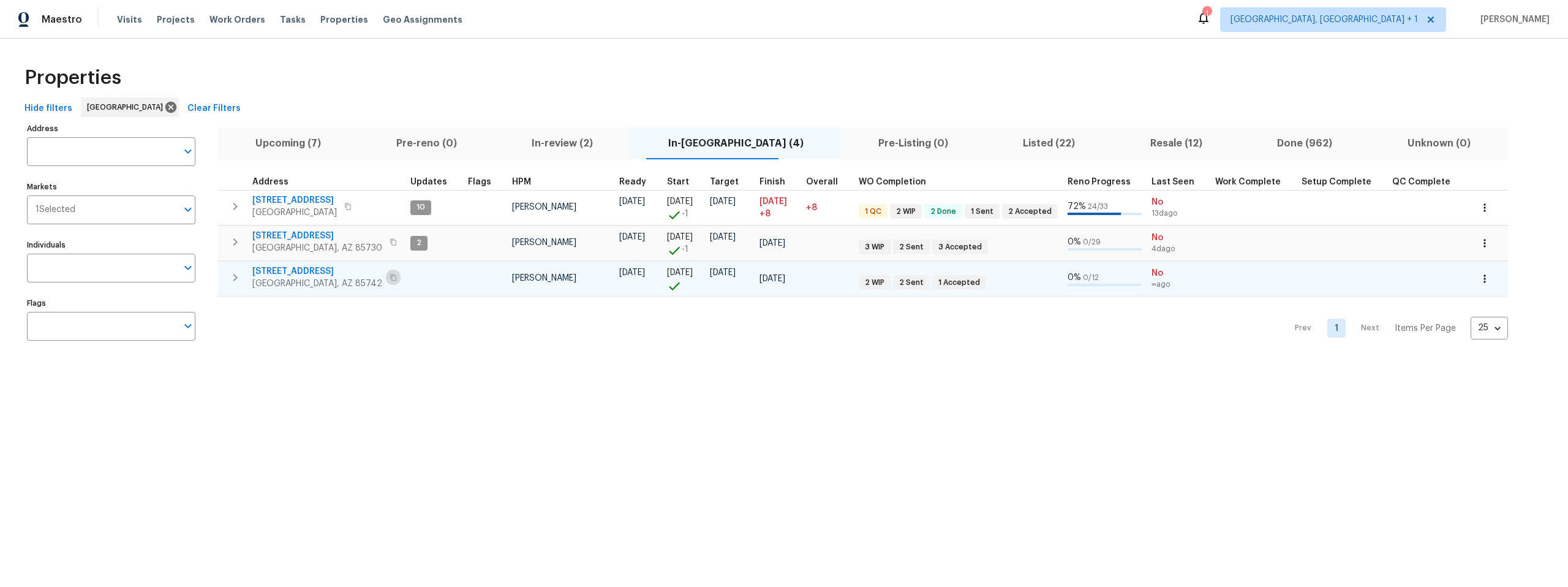
click at [390, 276] on icon "button" at bounding box center [393, 278] width 7 height 7
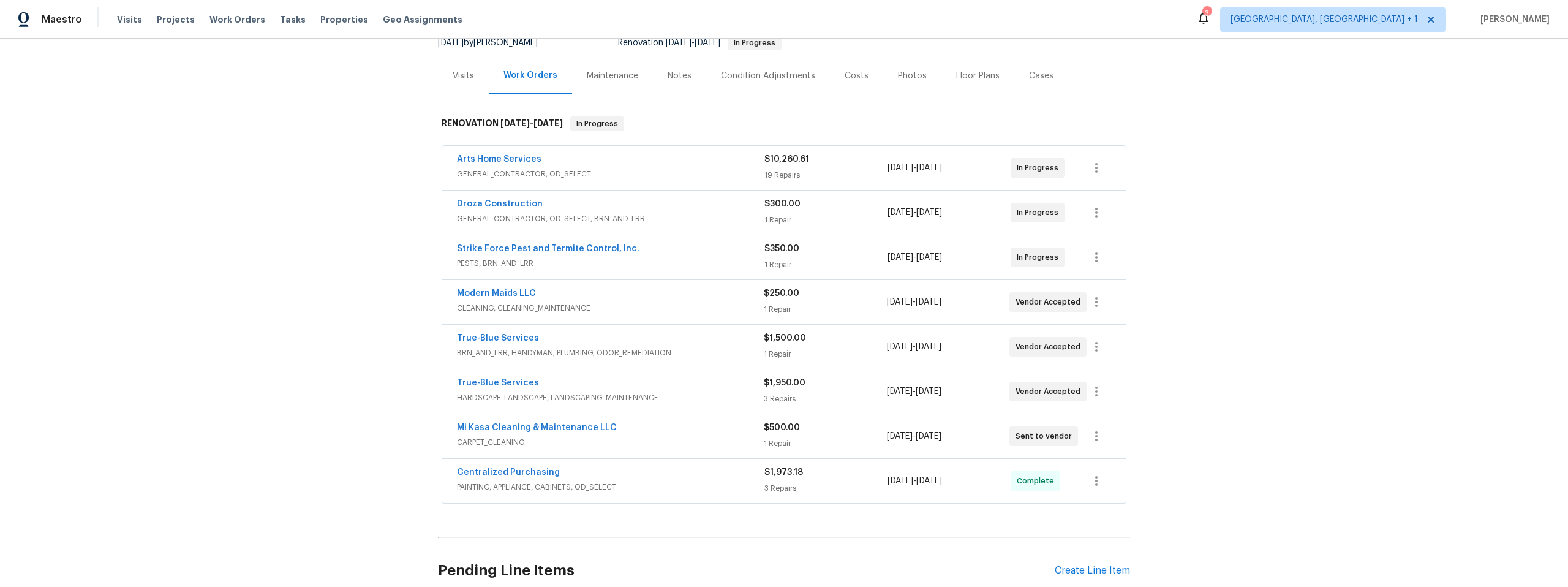
scroll to position [119, 0]
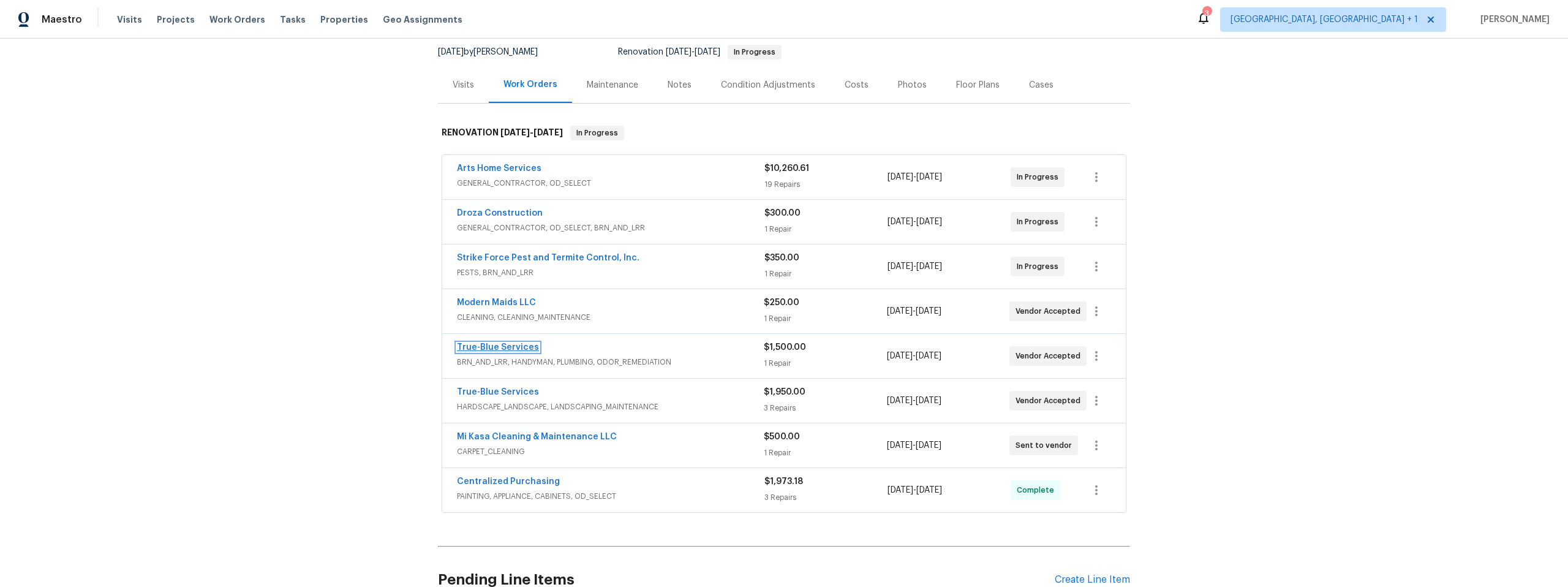
click at [497, 345] on link "True-Blue Services" at bounding box center [498, 347] width 82 height 9
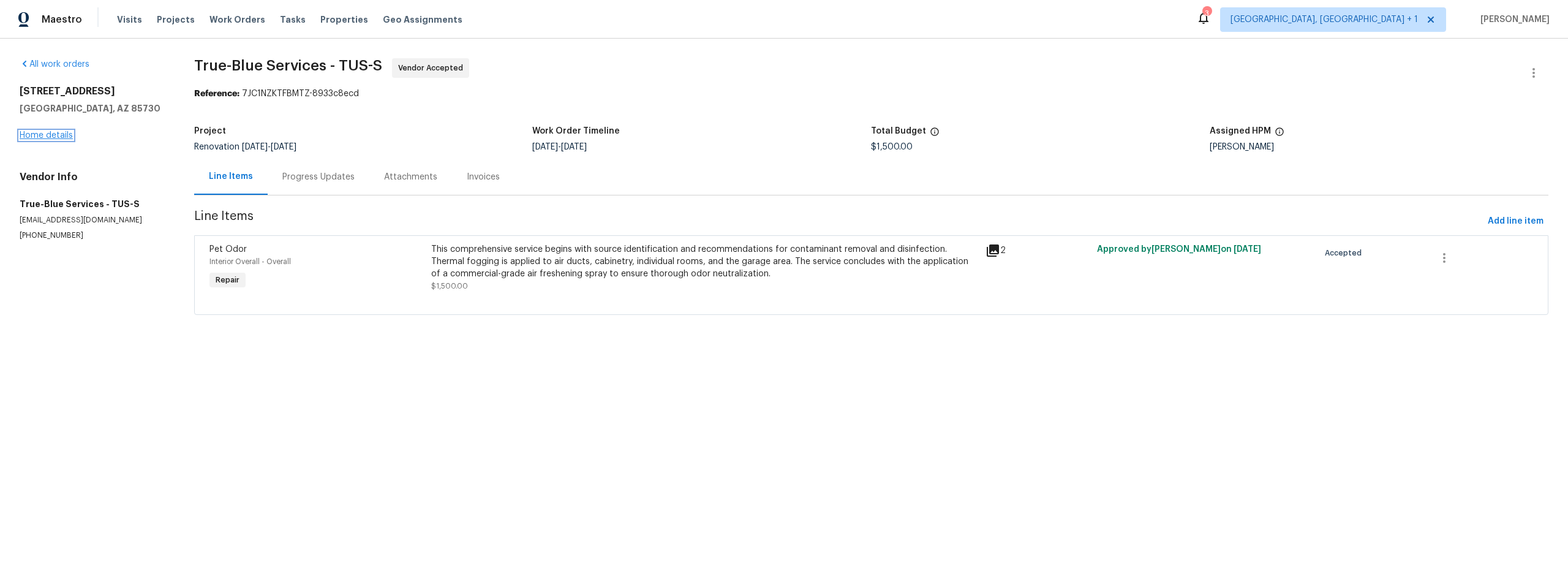
click at [48, 136] on link "Home details" at bounding box center [46, 135] width 53 height 9
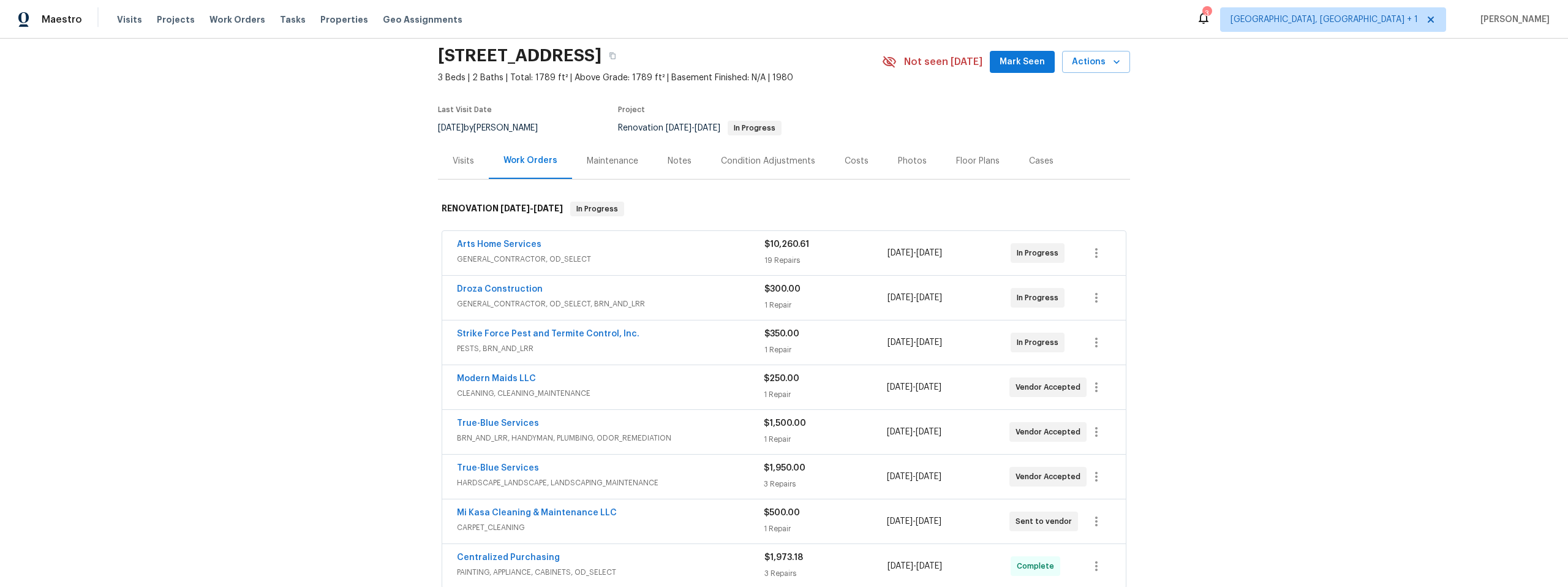
scroll to position [41, 0]
click at [616, 55] on icon "button" at bounding box center [612, 58] width 6 height 7
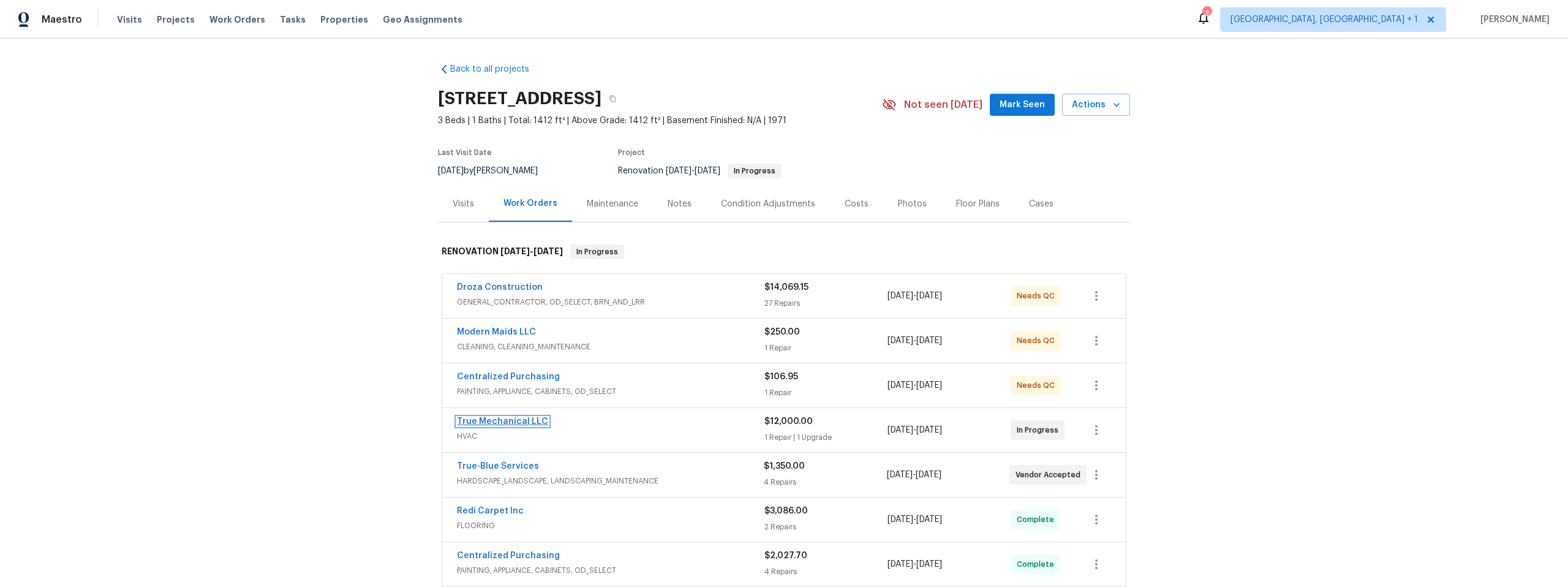
click at [492, 418] on link "True Mechanical LLC" at bounding box center [503, 422] width 92 height 9
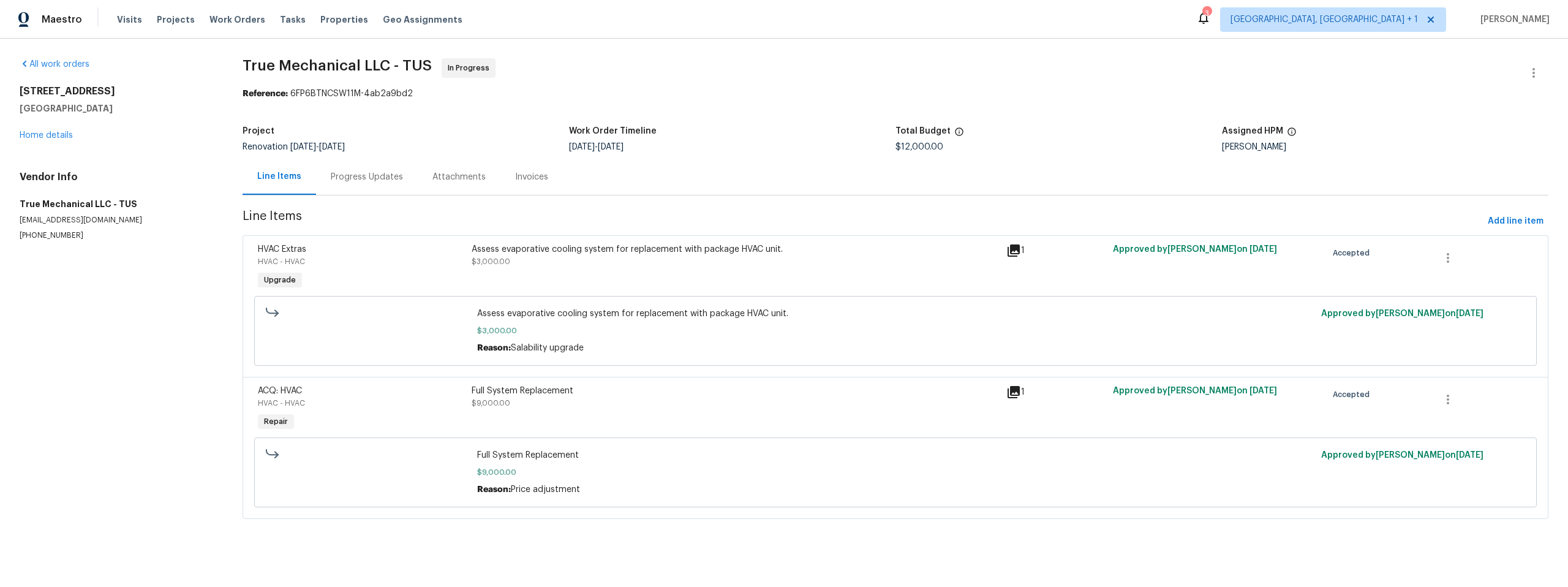
click at [354, 175] on div "Progress Updates" at bounding box center [366, 177] width 72 height 12
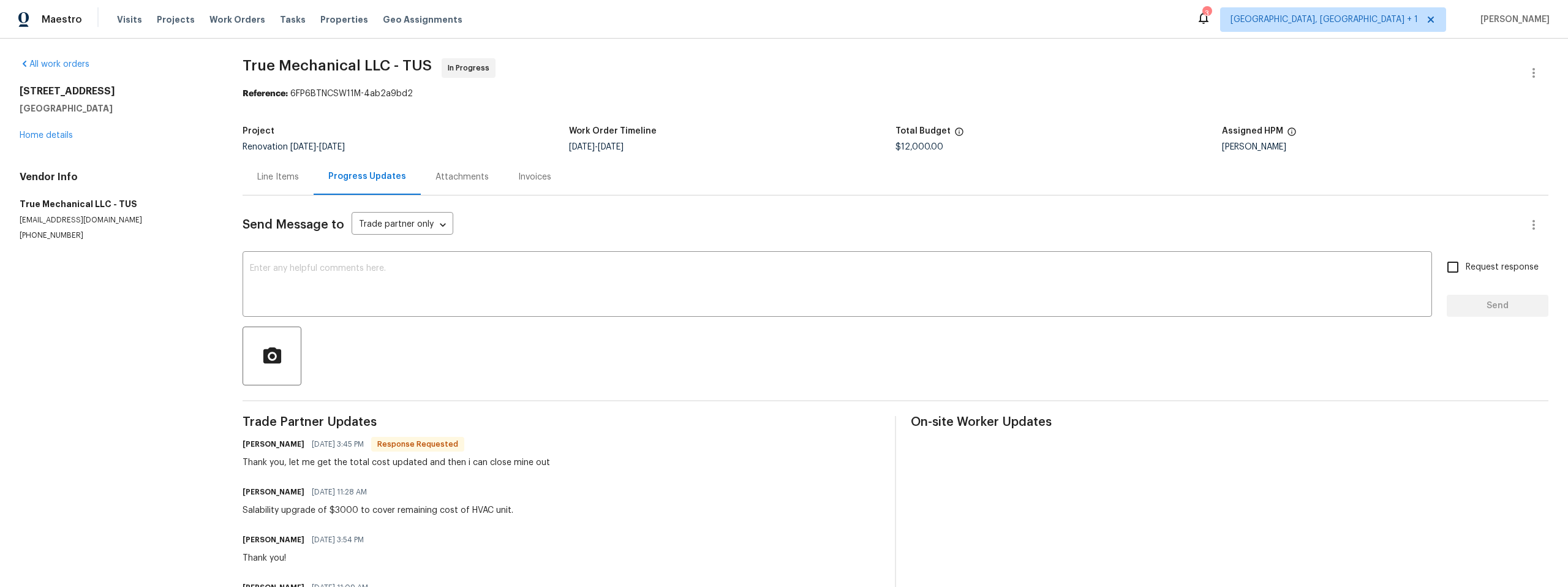
click at [351, 176] on div "Progress Updates" at bounding box center [367, 177] width 78 height 12
click at [285, 177] on div "Line Items" at bounding box center [278, 177] width 42 height 12
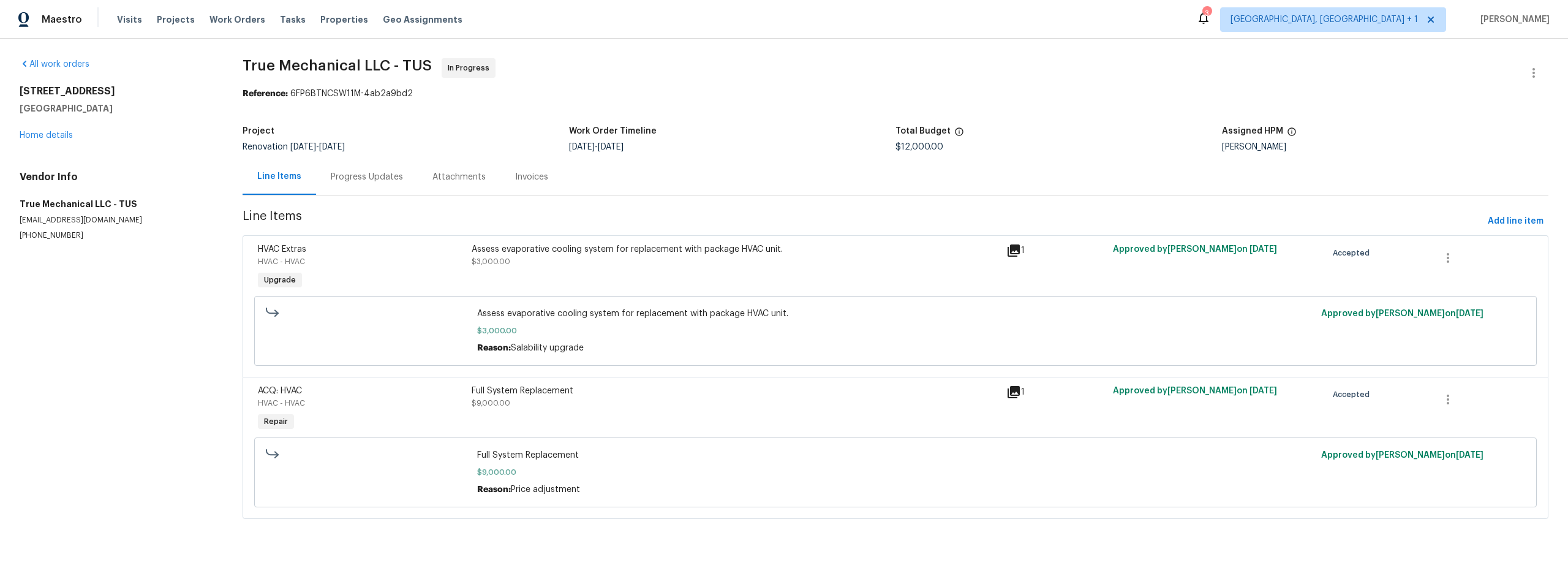
click at [366, 171] on div "Progress Updates" at bounding box center [366, 177] width 72 height 12
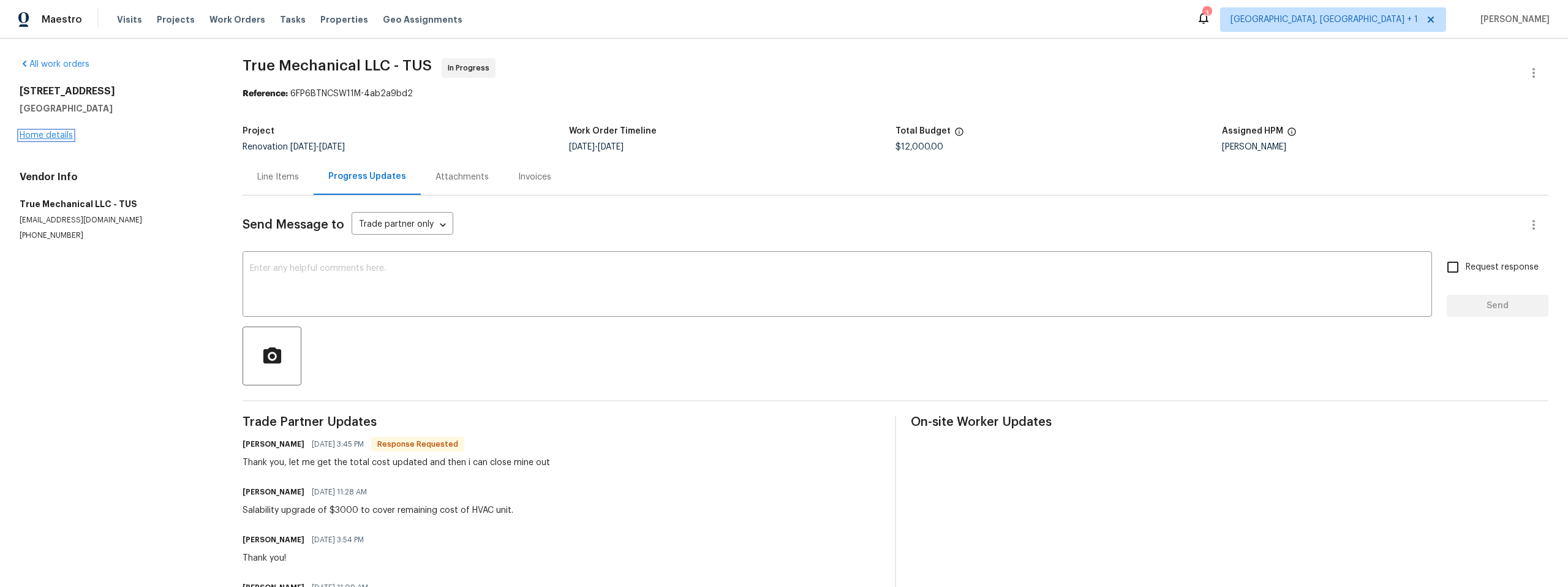
click at [44, 132] on link "Home details" at bounding box center [46, 135] width 53 height 9
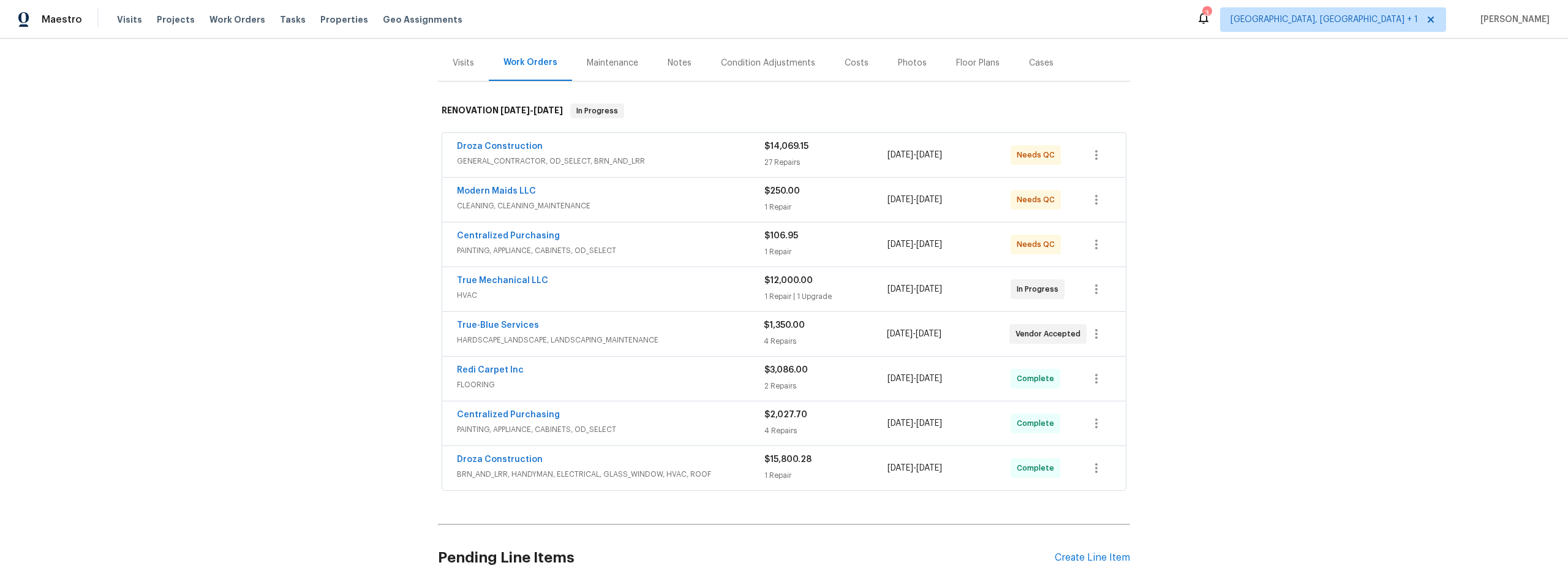
scroll to position [141, 0]
click at [486, 321] on link "True-Blue Services" at bounding box center [498, 325] width 82 height 9
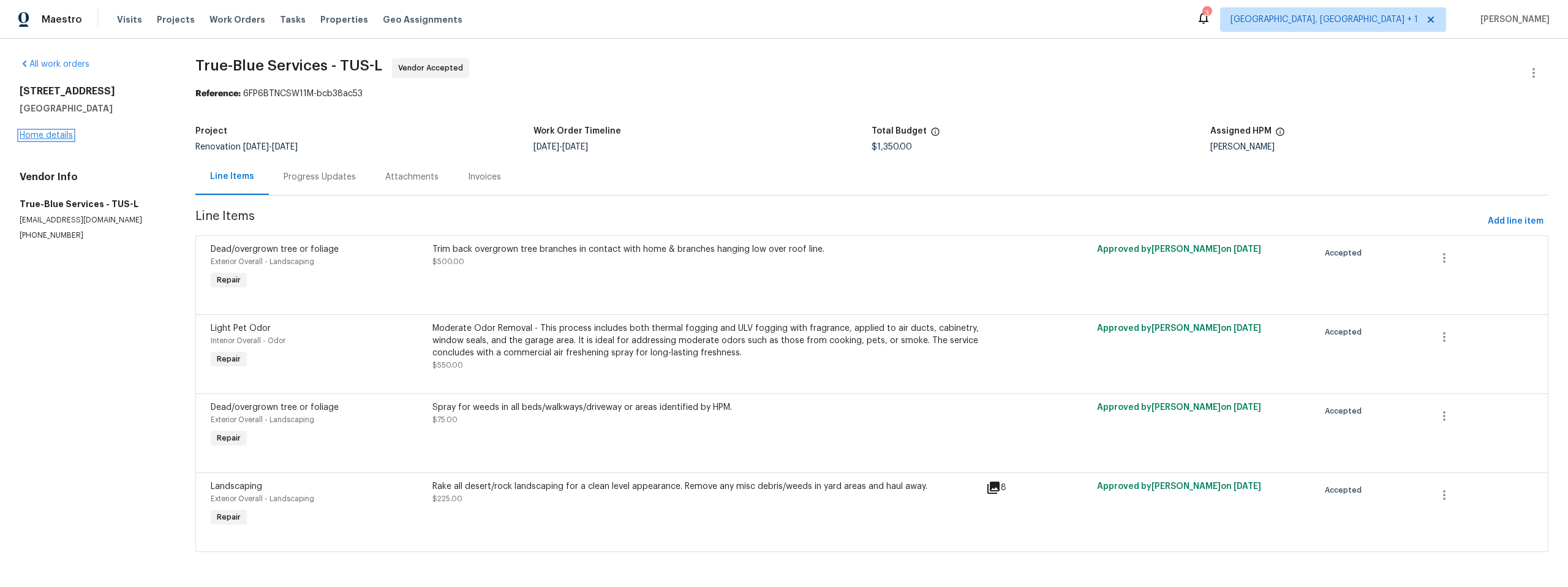
click at [31, 134] on link "Home details" at bounding box center [46, 135] width 53 height 9
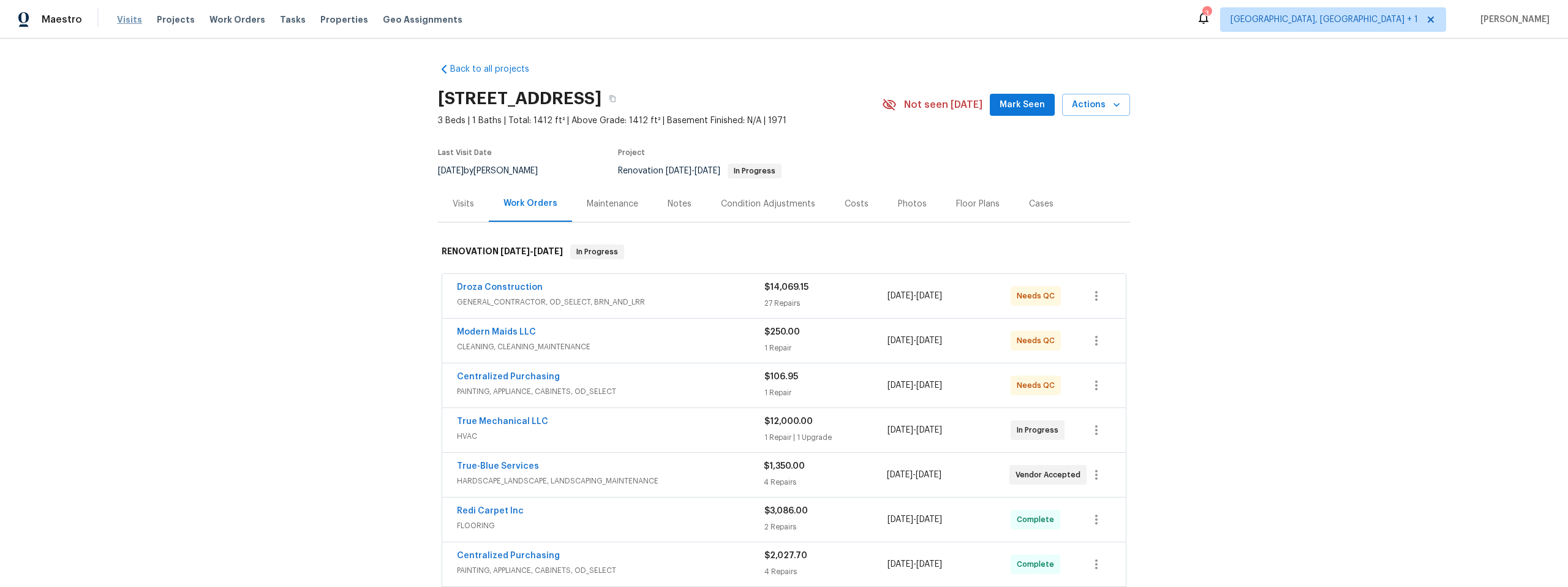
click at [119, 20] on span "Visits" at bounding box center [129, 19] width 25 height 12
